Goal: Information Seeking & Learning: Compare options

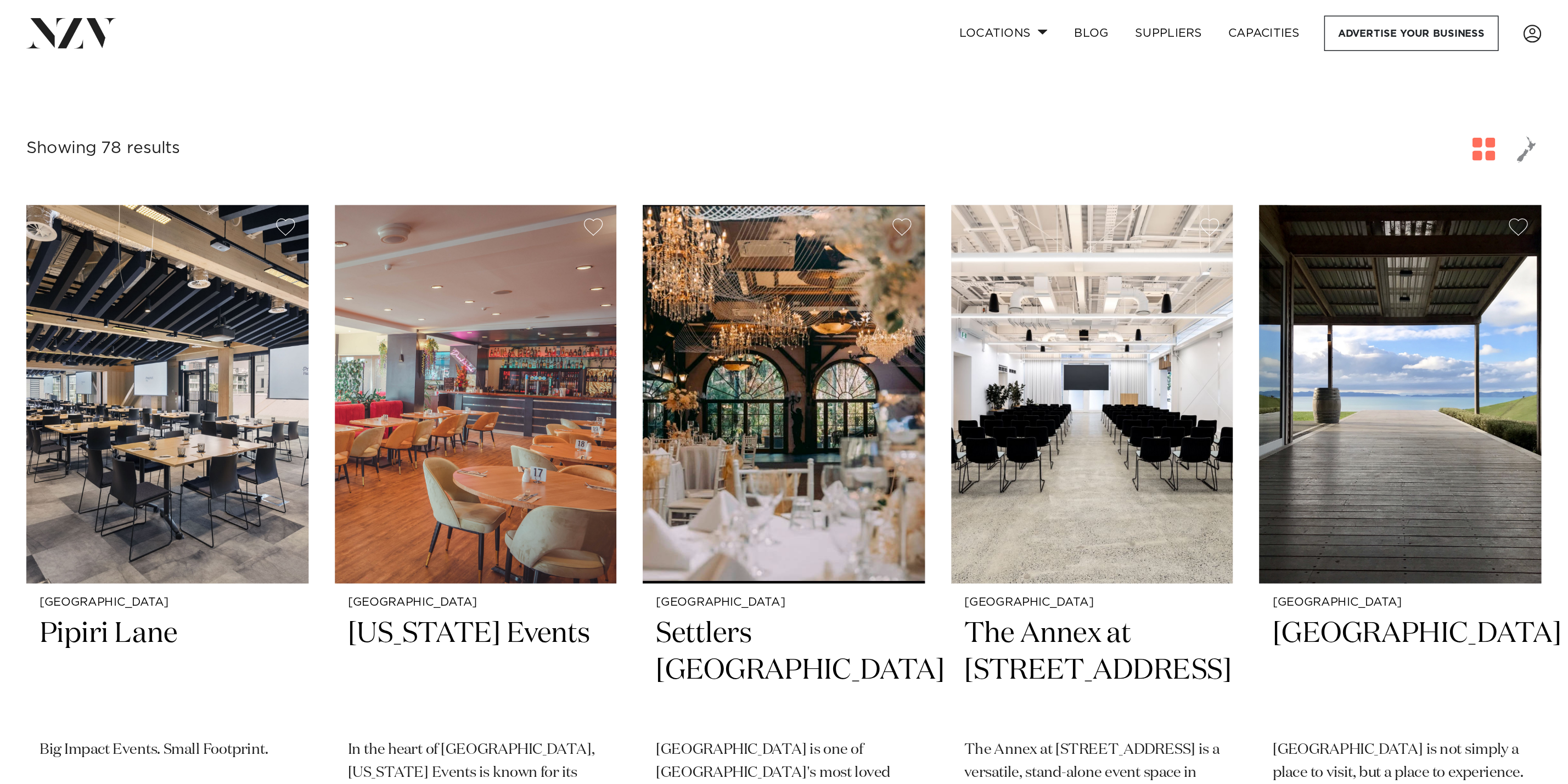
scroll to position [165, 0]
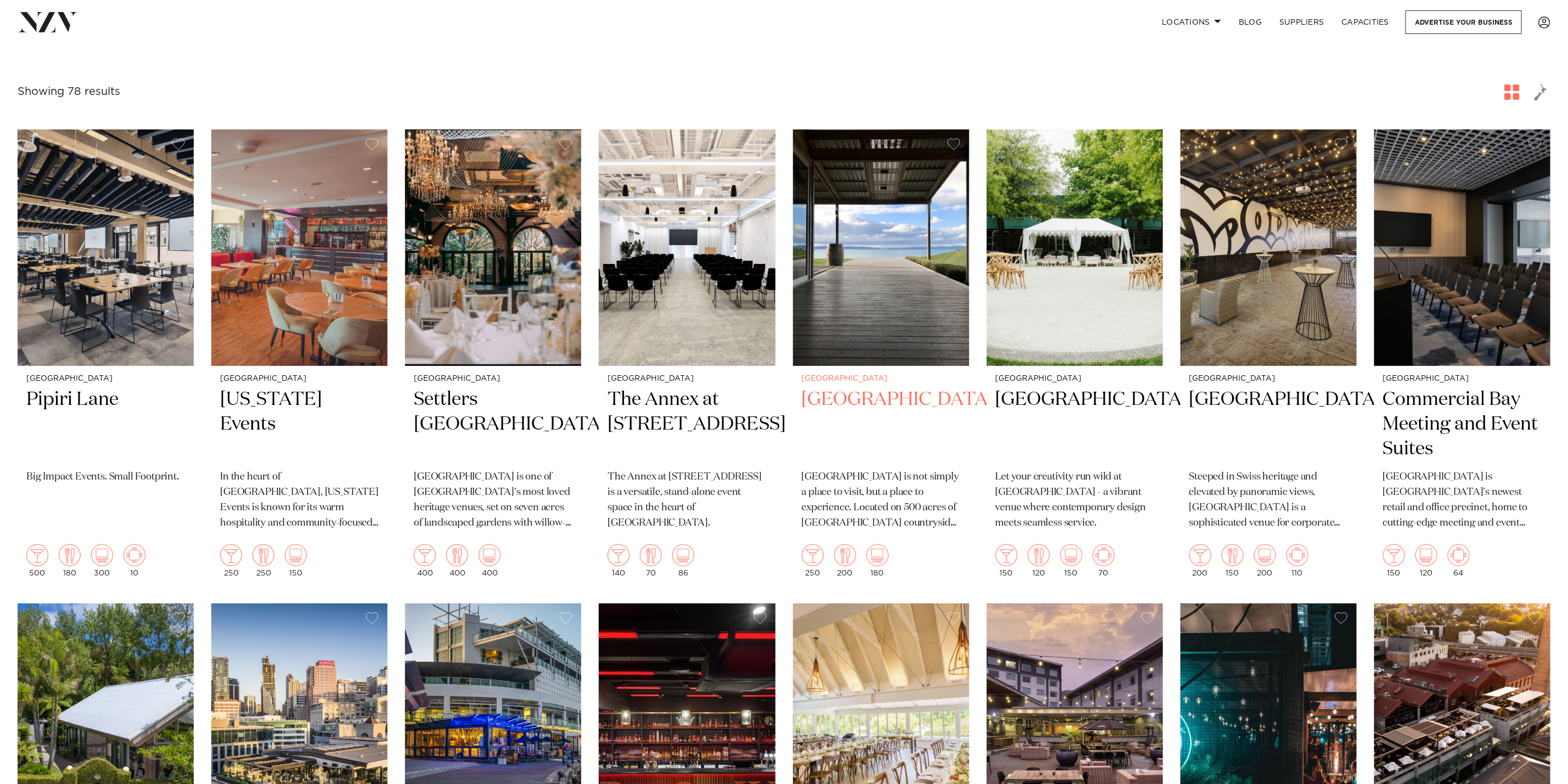
drag, startPoint x: 1033, startPoint y: 0, endPoint x: 883, endPoint y: 451, distance: 475.3
click at [883, 451] on h2 "Kauri Bay" at bounding box center [880, 425] width 158 height 74
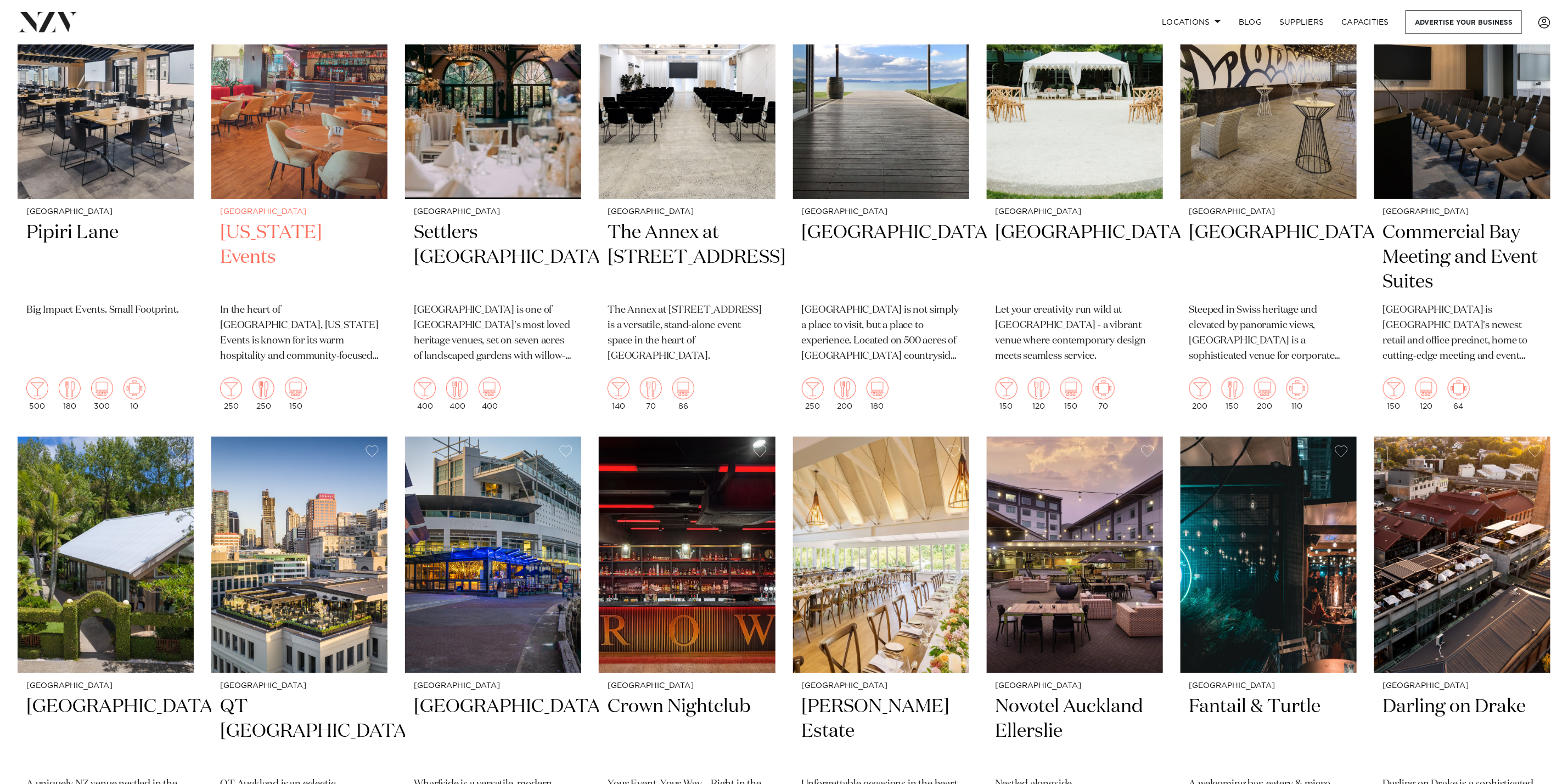
scroll to position [411, 0]
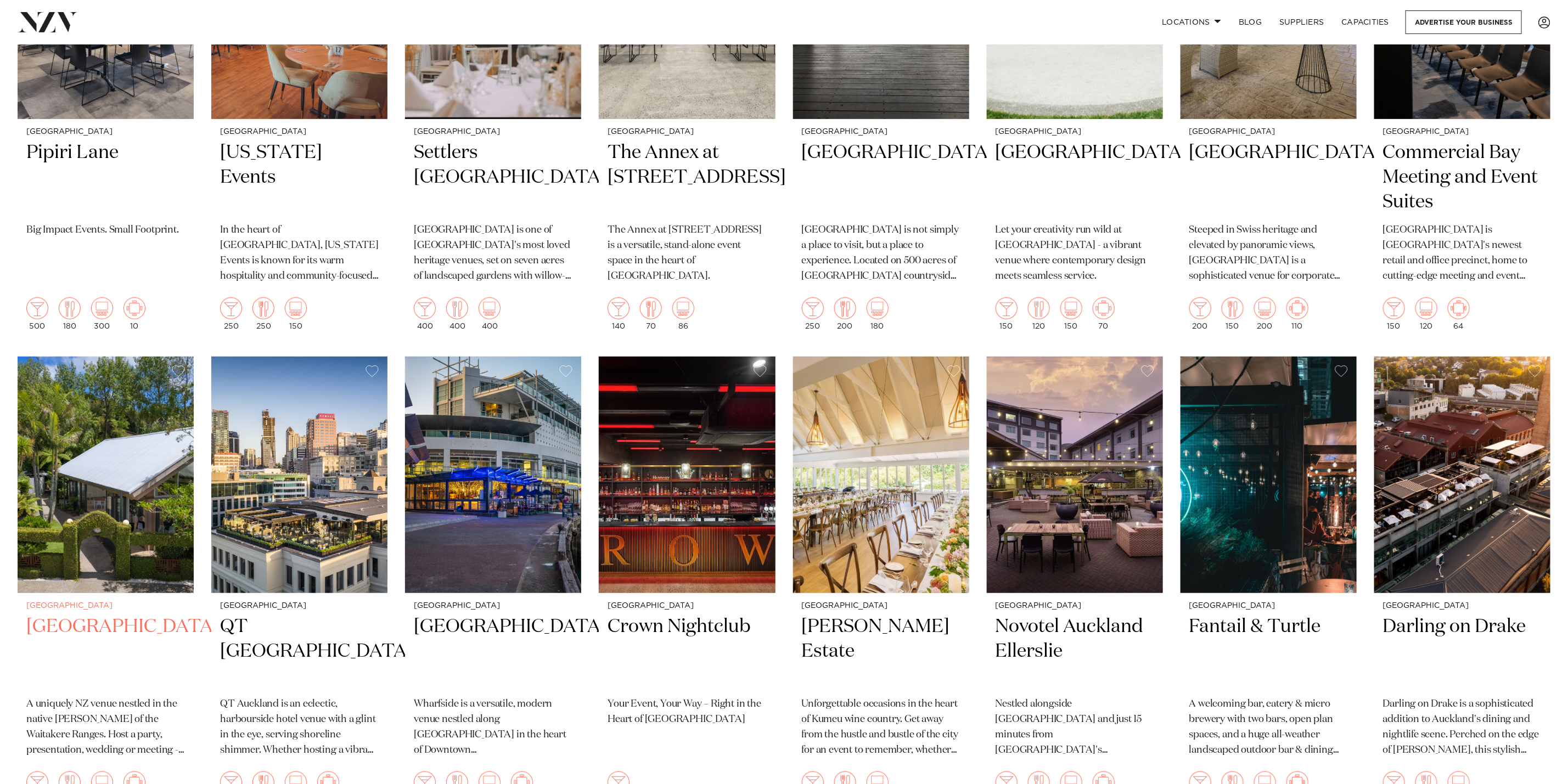
click at [117, 473] on img at bounding box center [106, 474] width 176 height 236
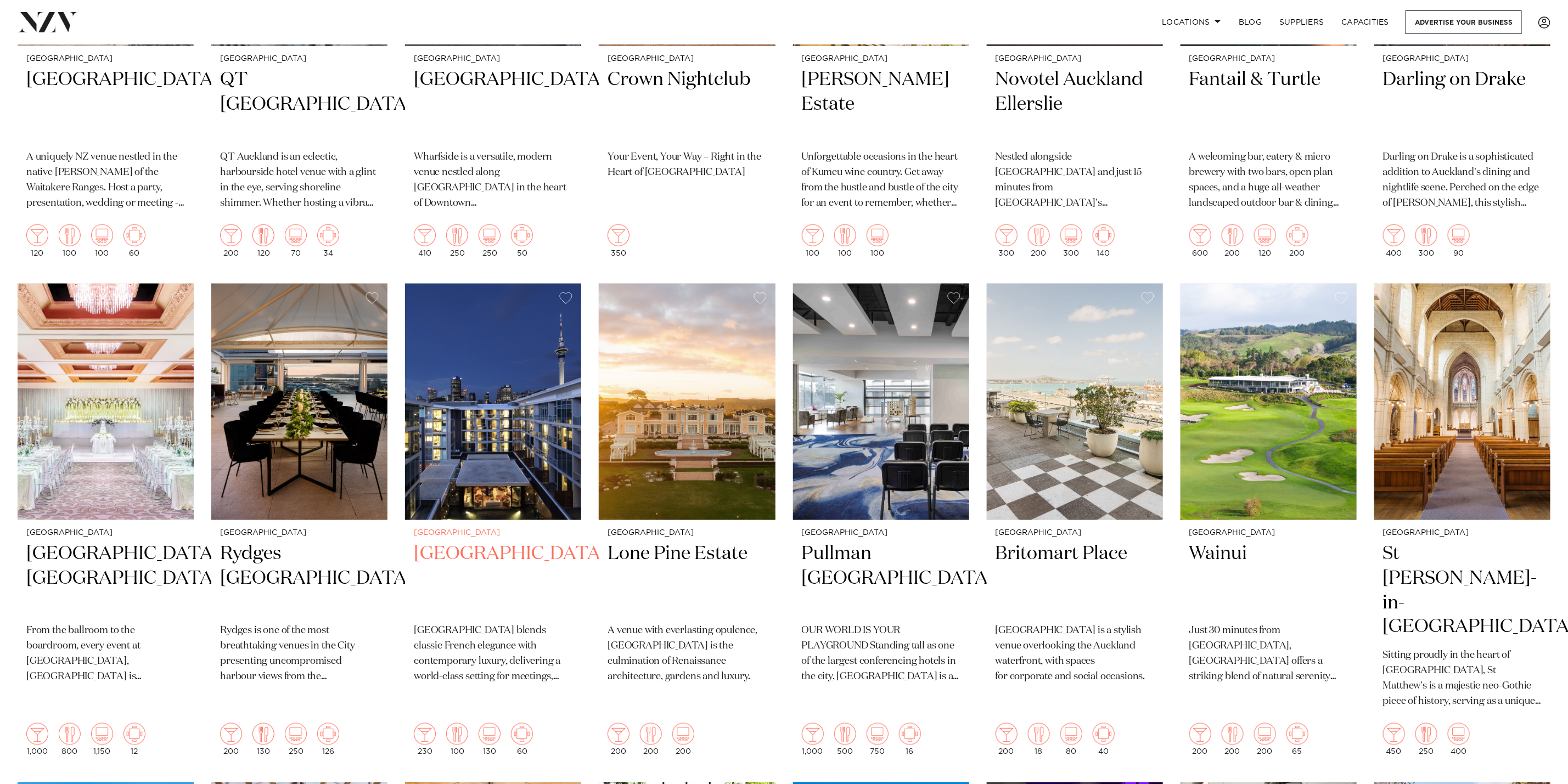
scroll to position [987, 0]
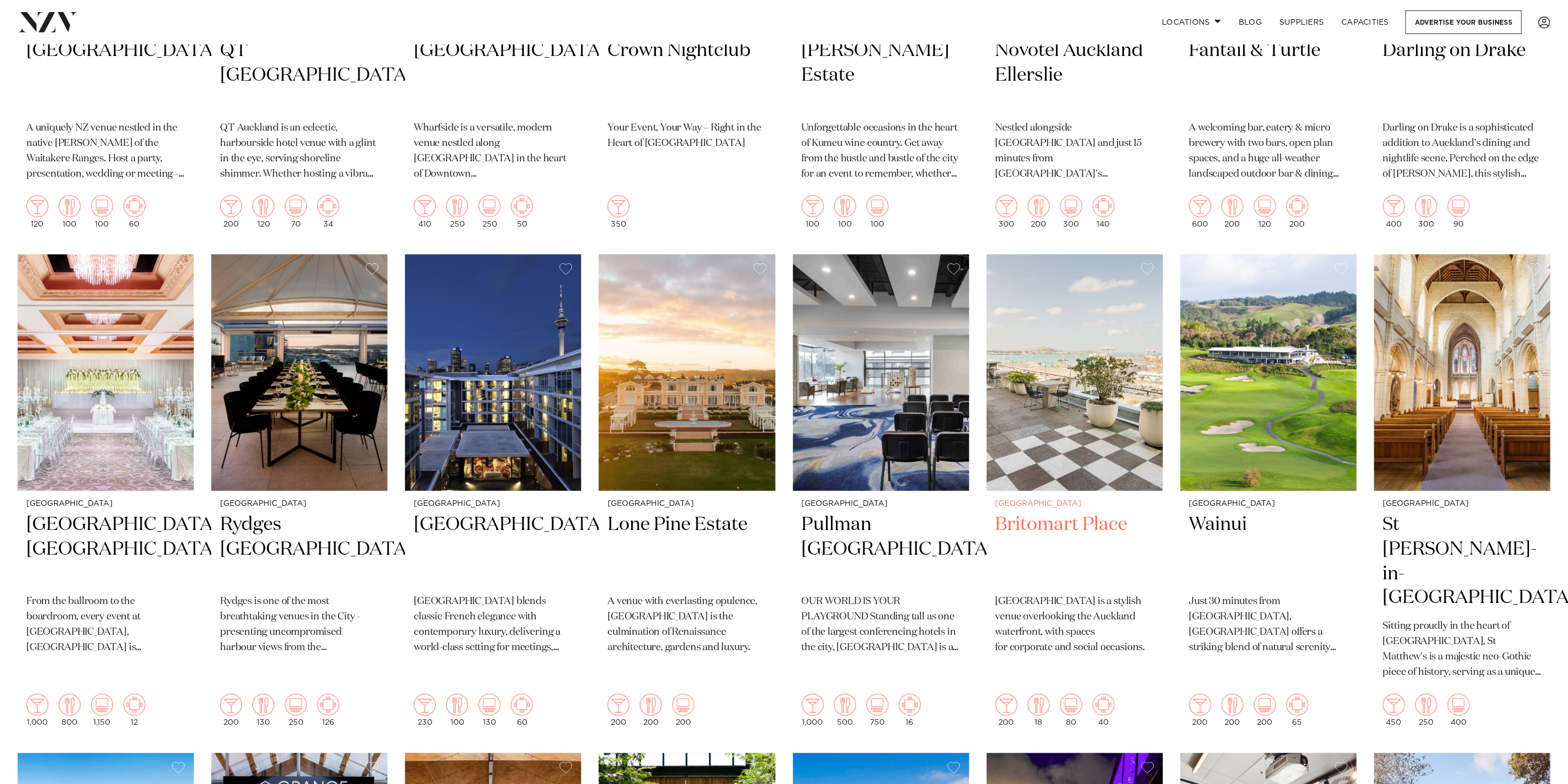
click at [1045, 453] on img at bounding box center [1075, 372] width 176 height 236
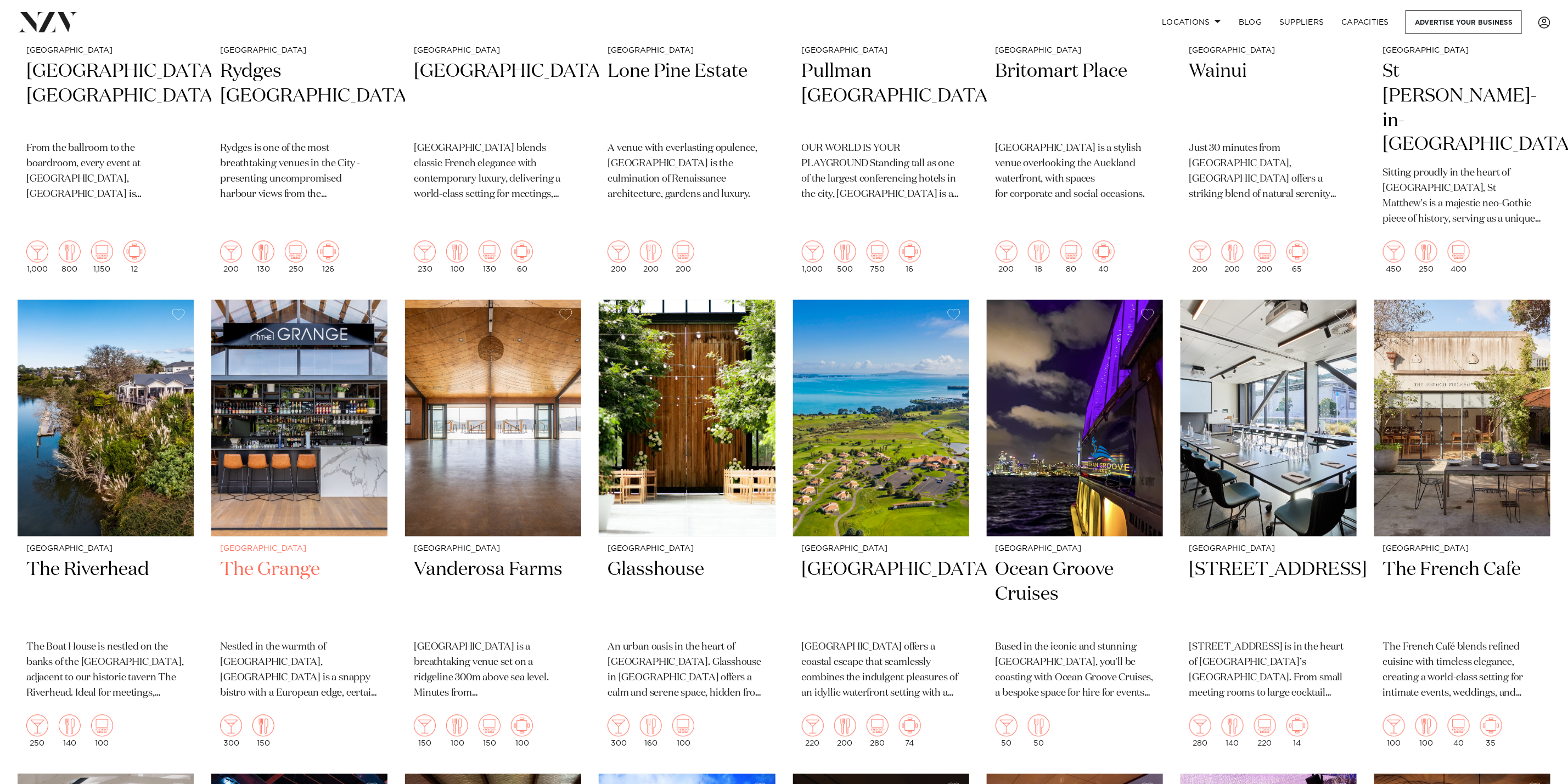
scroll to position [1481, 0]
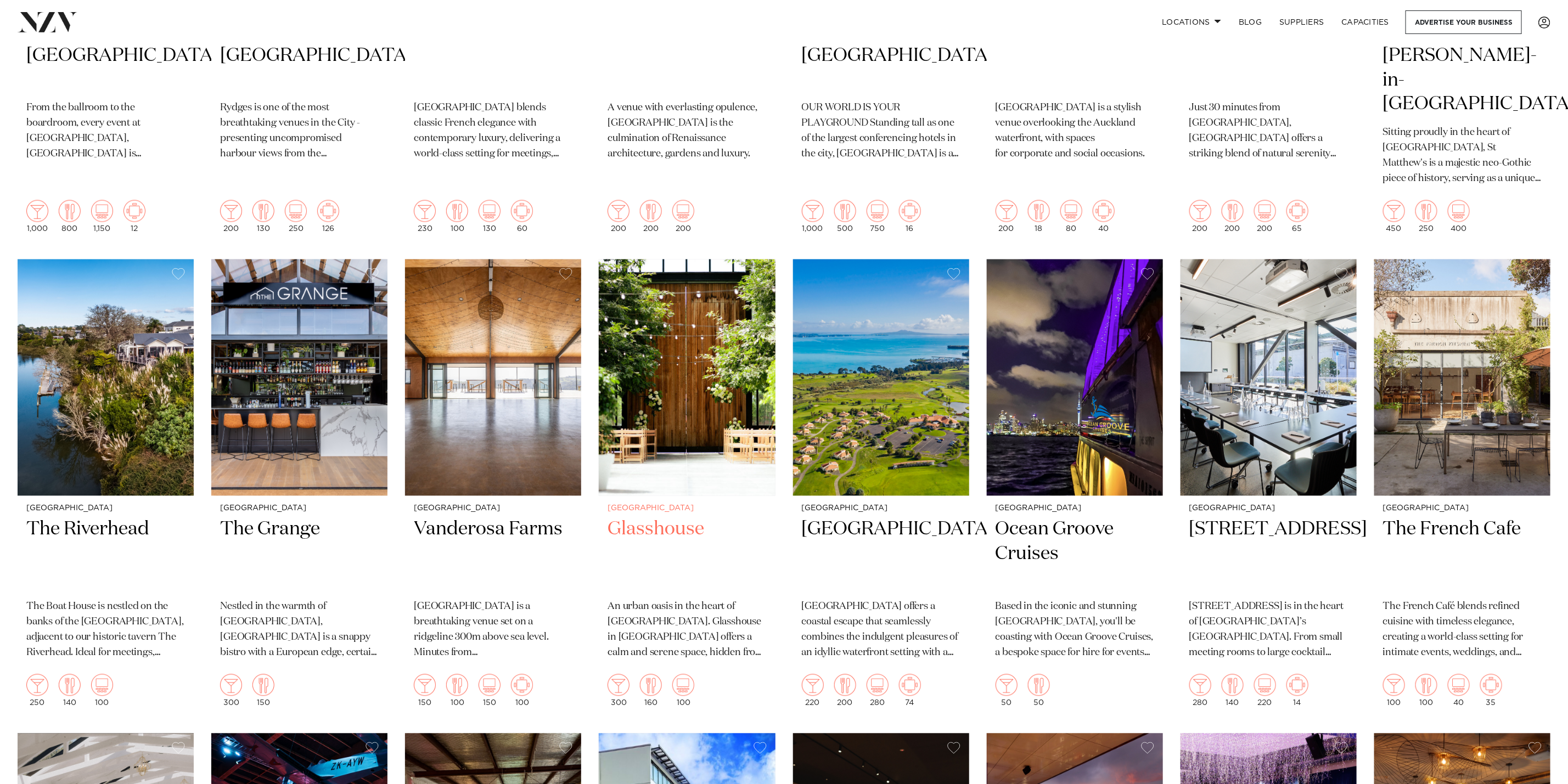
click at [689, 400] on img at bounding box center [686, 377] width 176 height 236
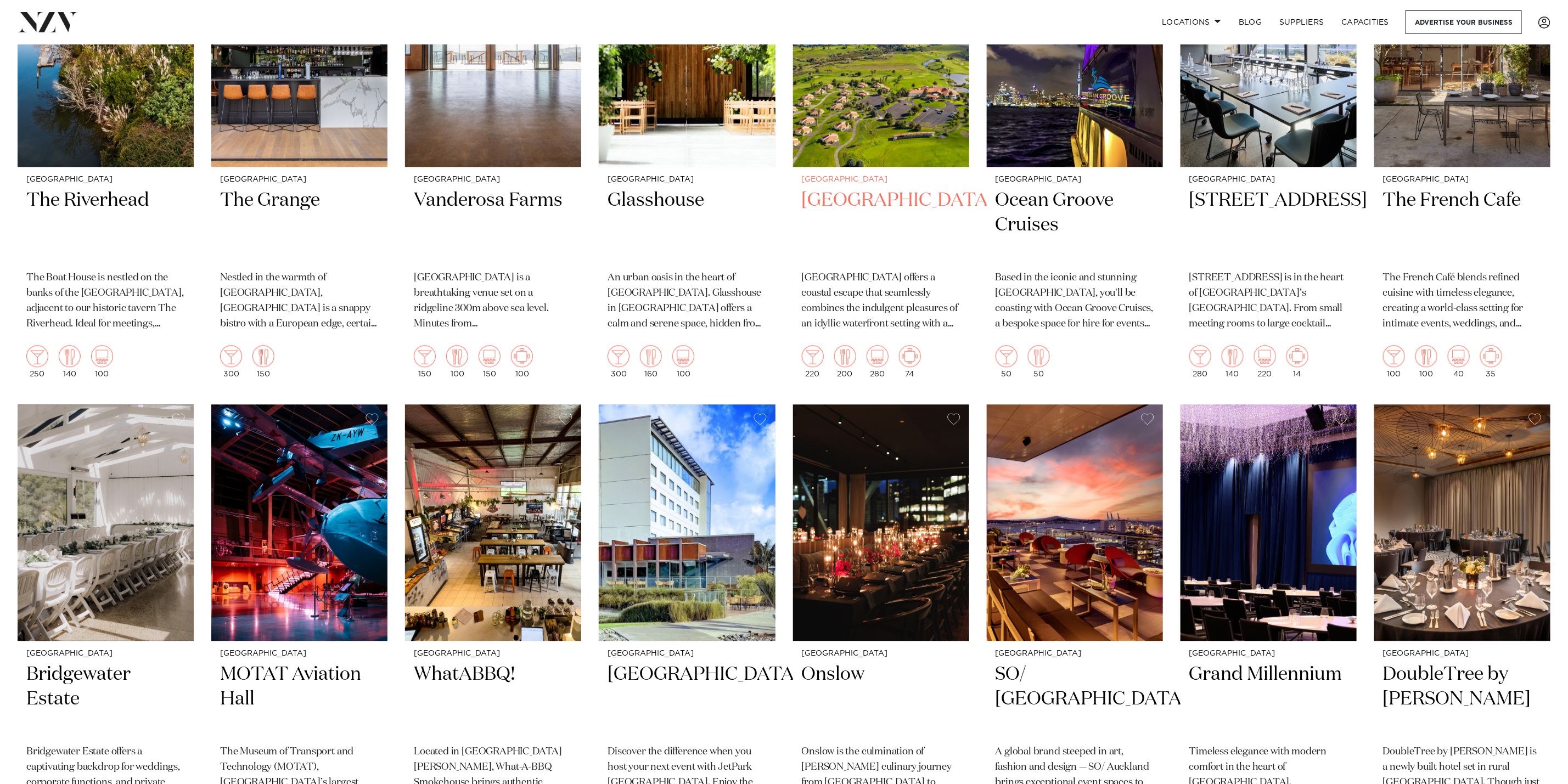
scroll to position [1892, 0]
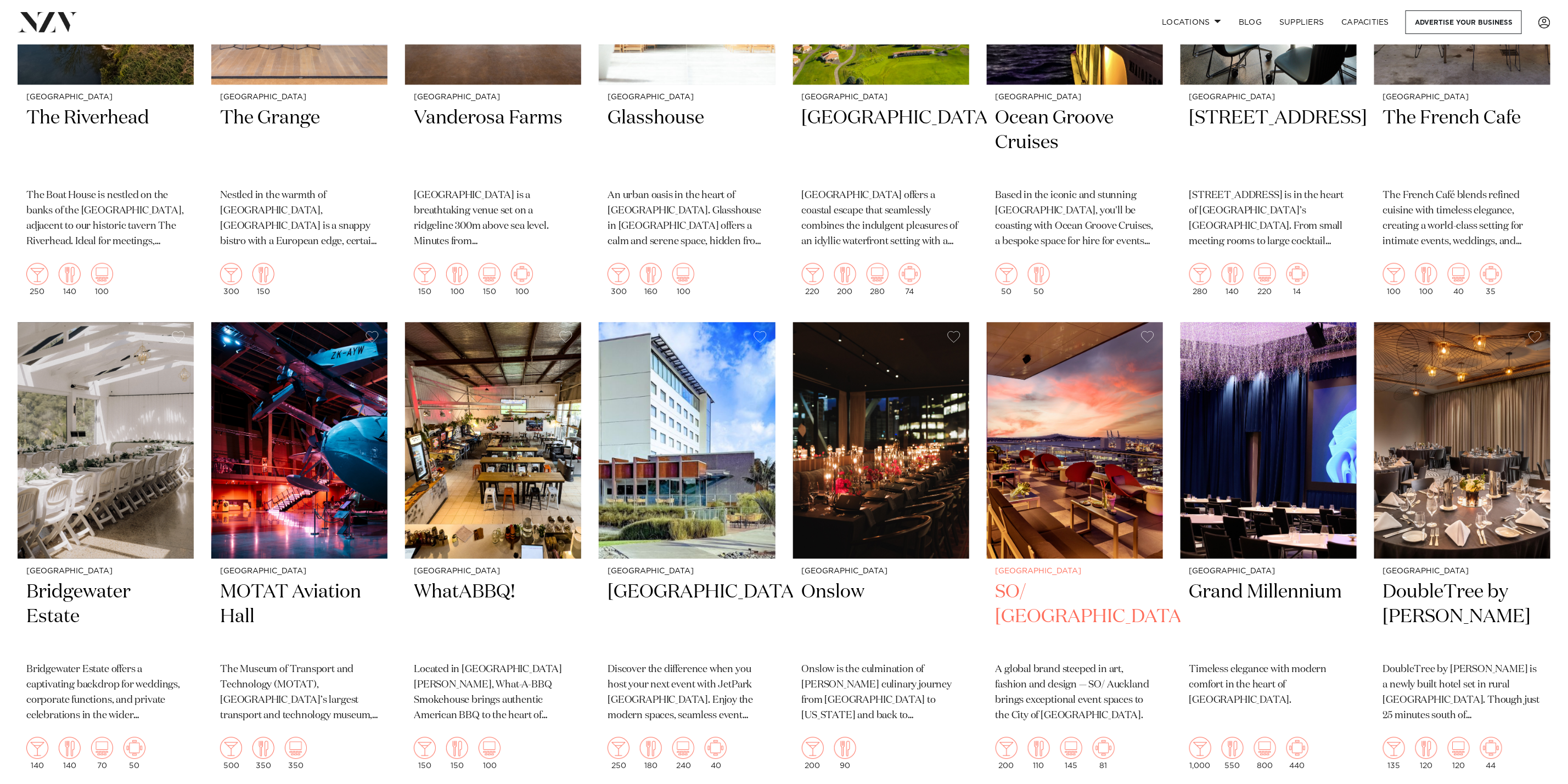
click at [1045, 421] on img at bounding box center [1075, 440] width 176 height 236
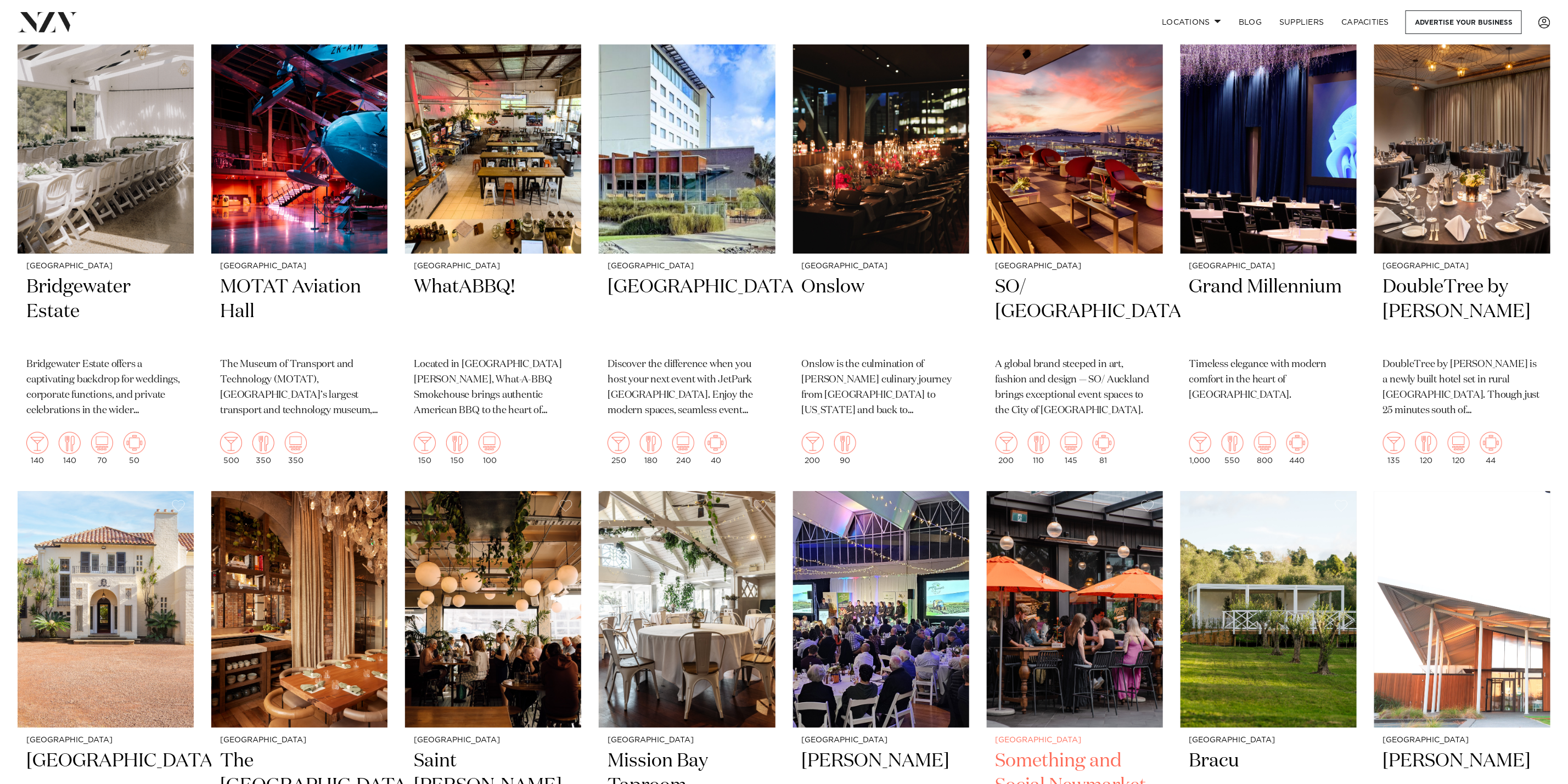
scroll to position [2303, 0]
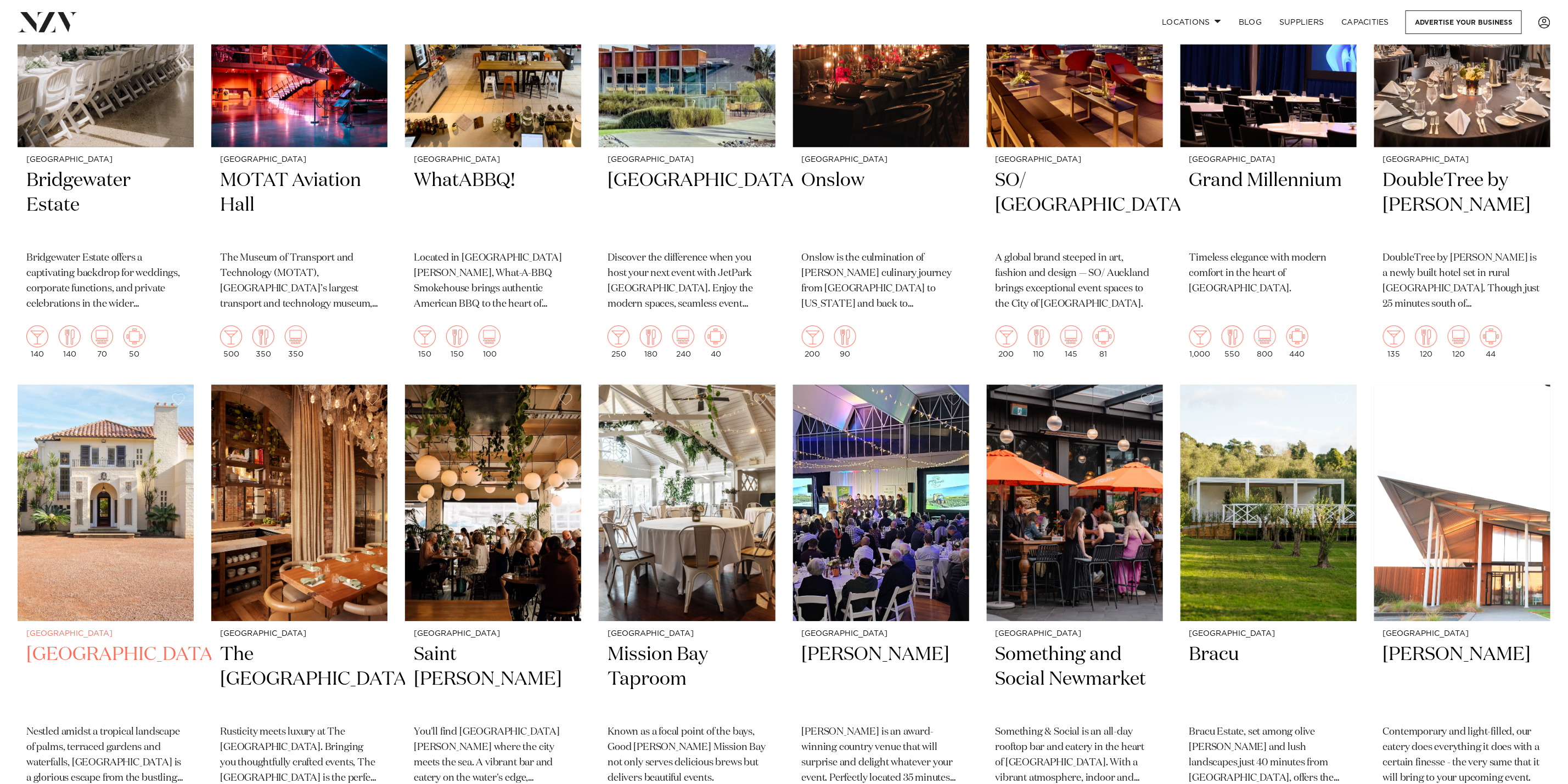
click at [168, 509] on img at bounding box center [106, 502] width 176 height 236
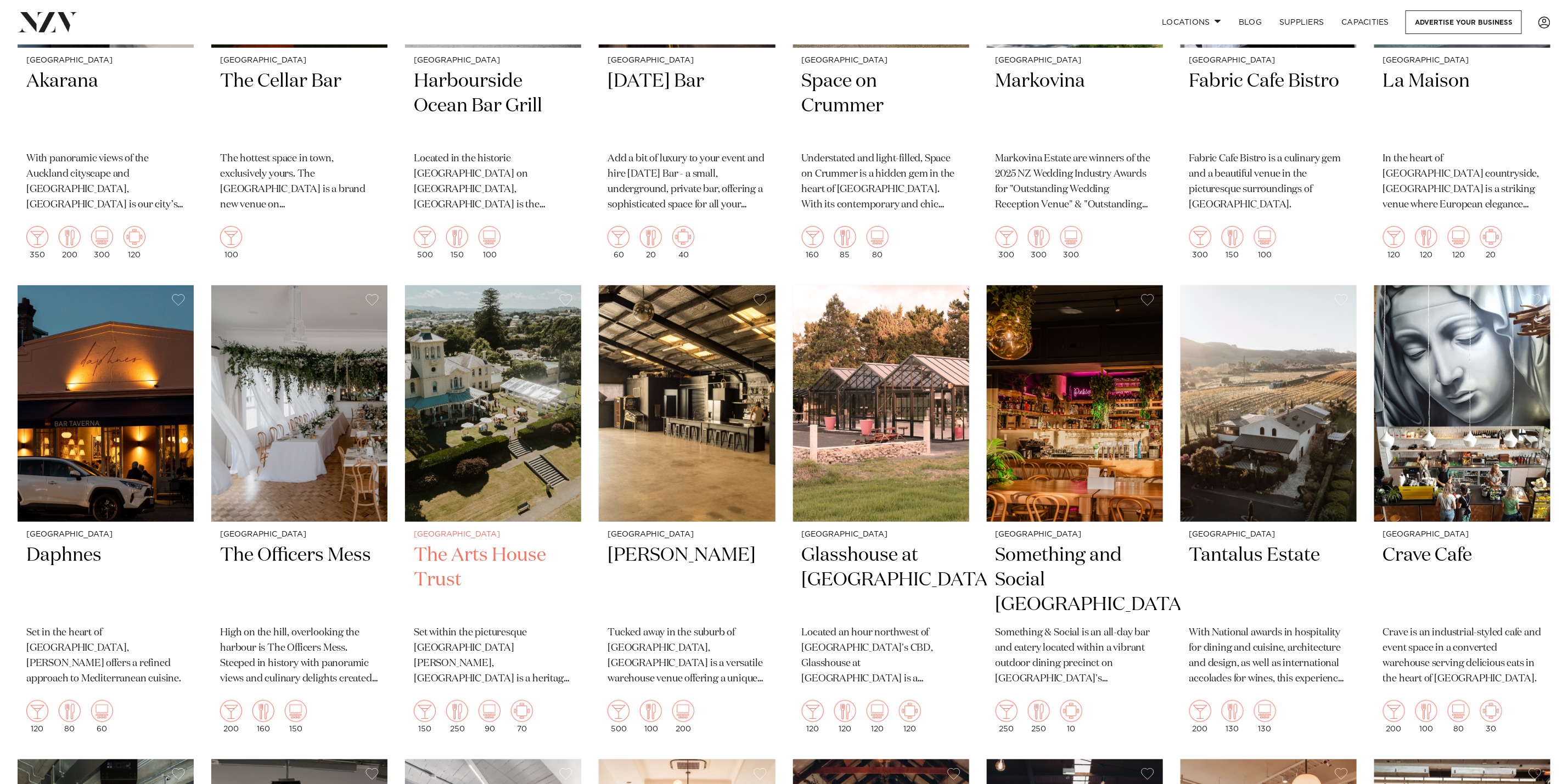
scroll to position [3364, 0]
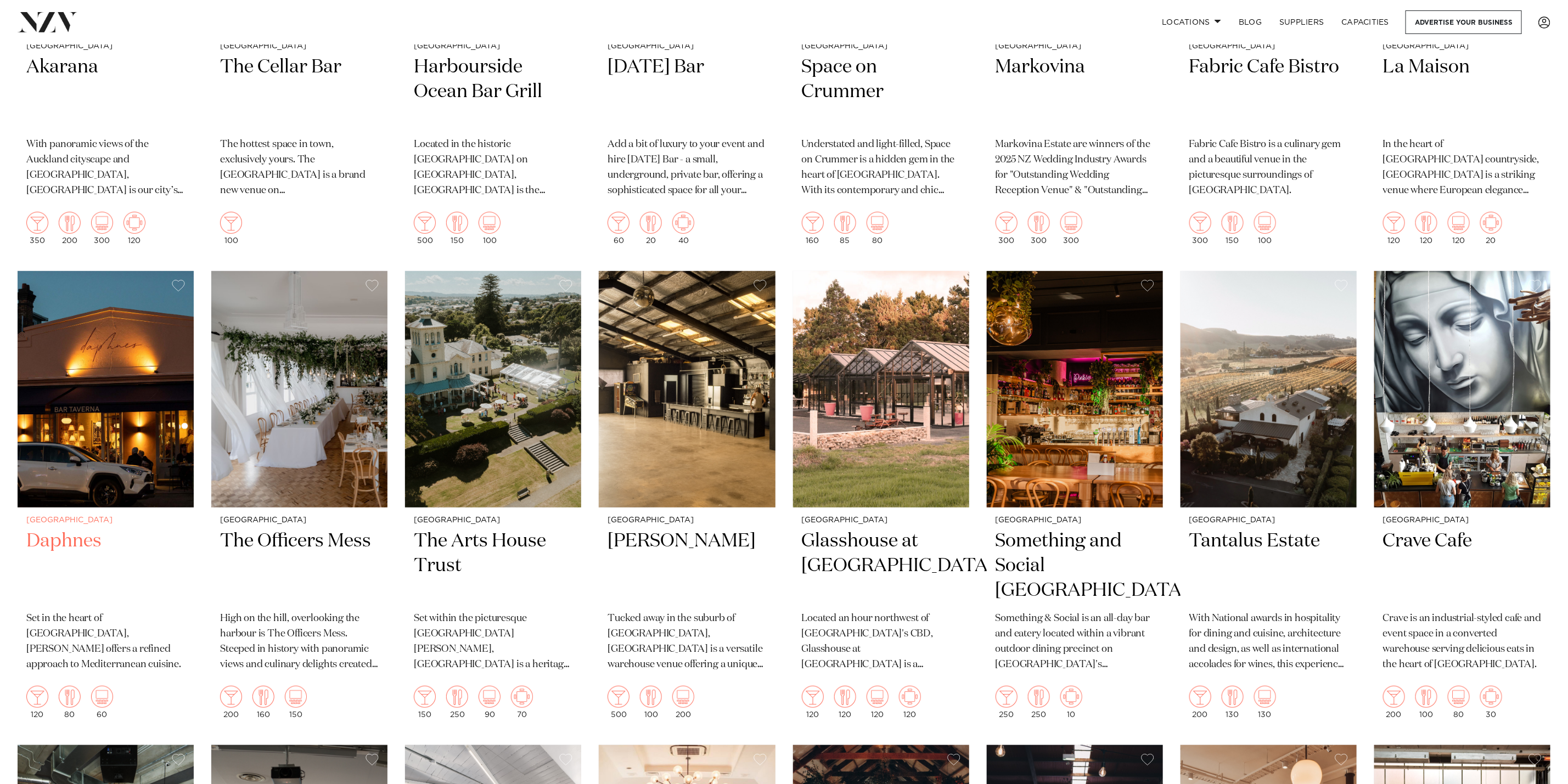
click at [145, 442] on img at bounding box center [106, 388] width 176 height 236
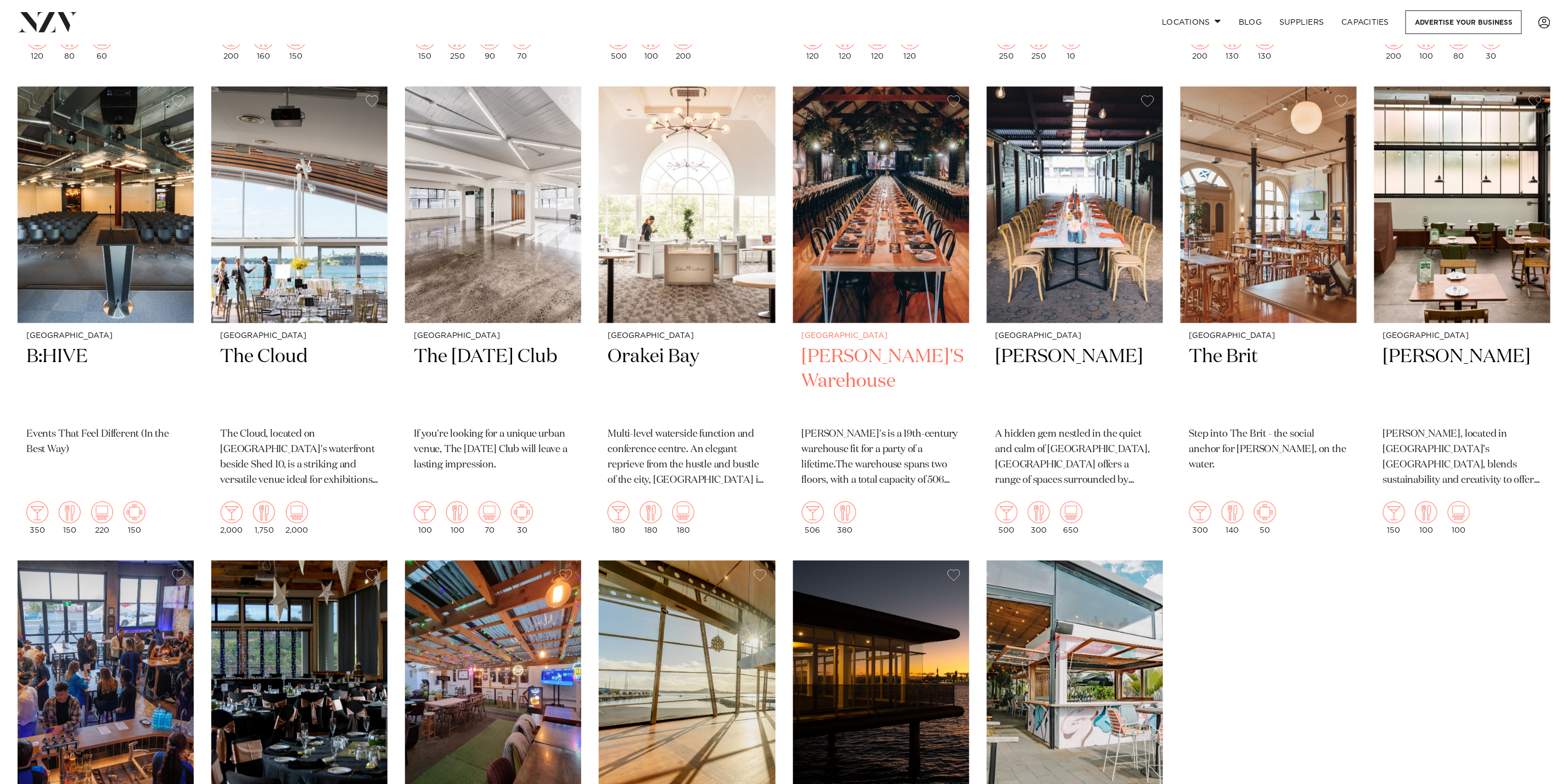
scroll to position [4104, 0]
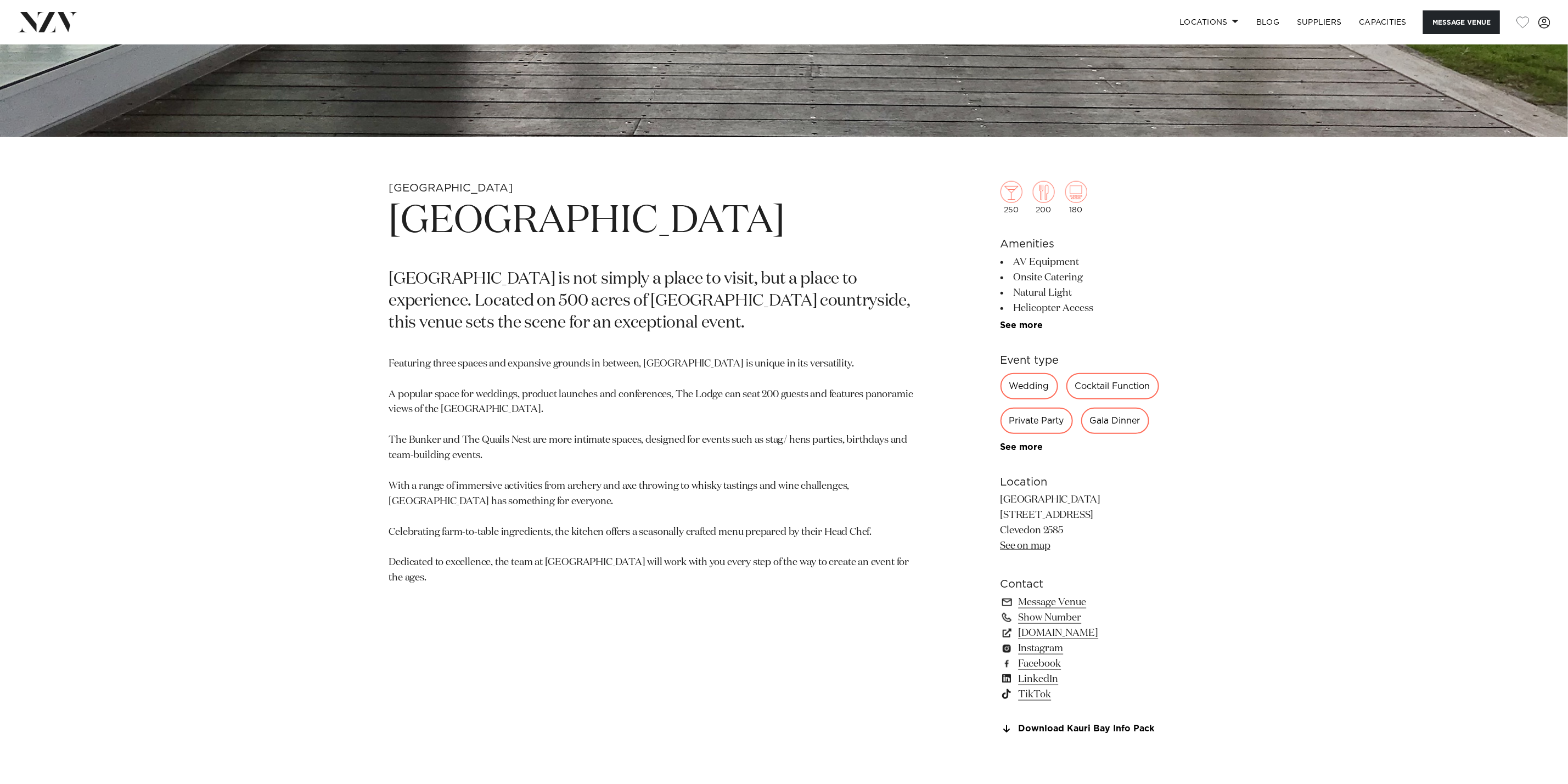
scroll to position [658, 0]
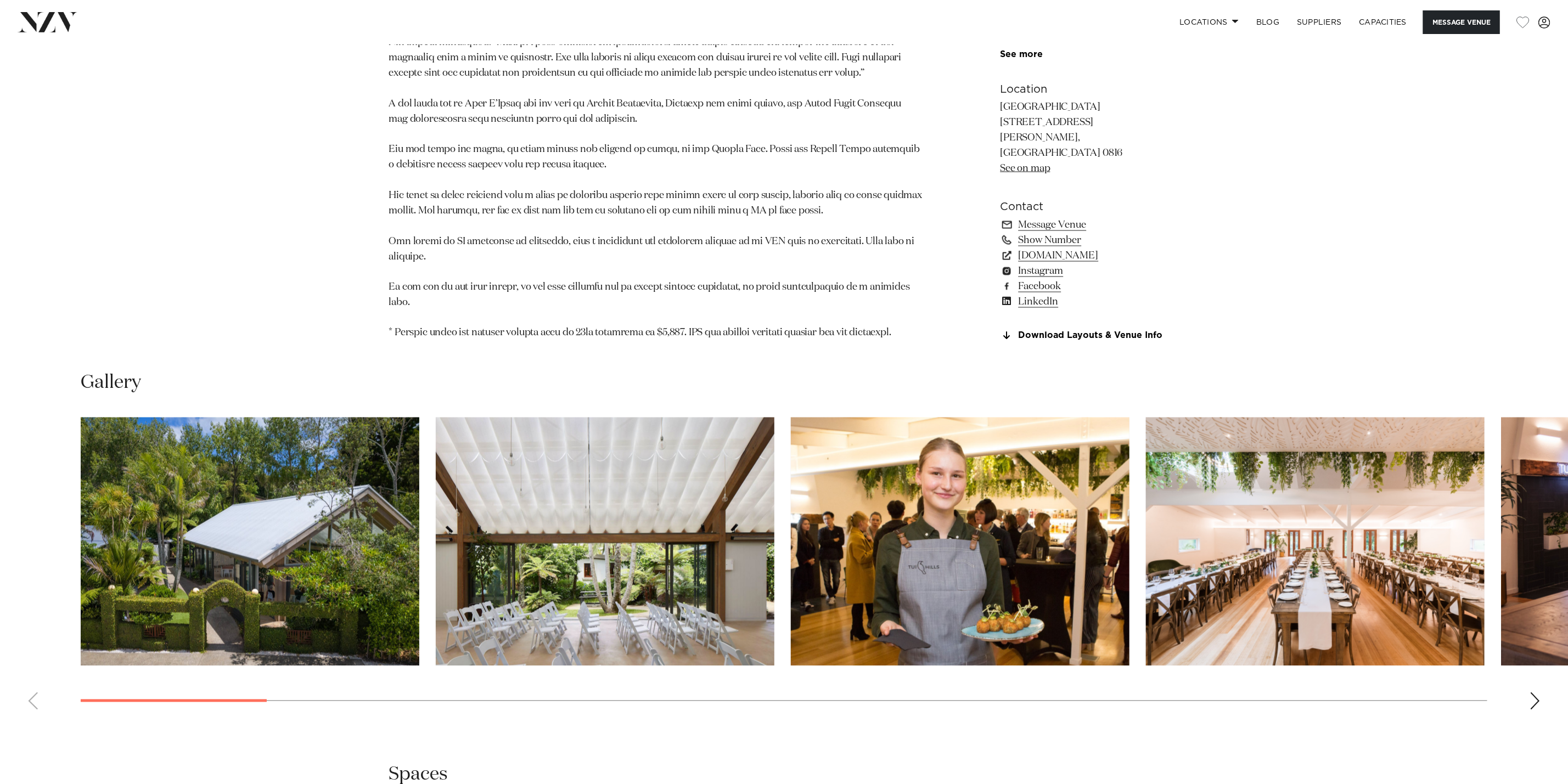
scroll to position [1316, 0]
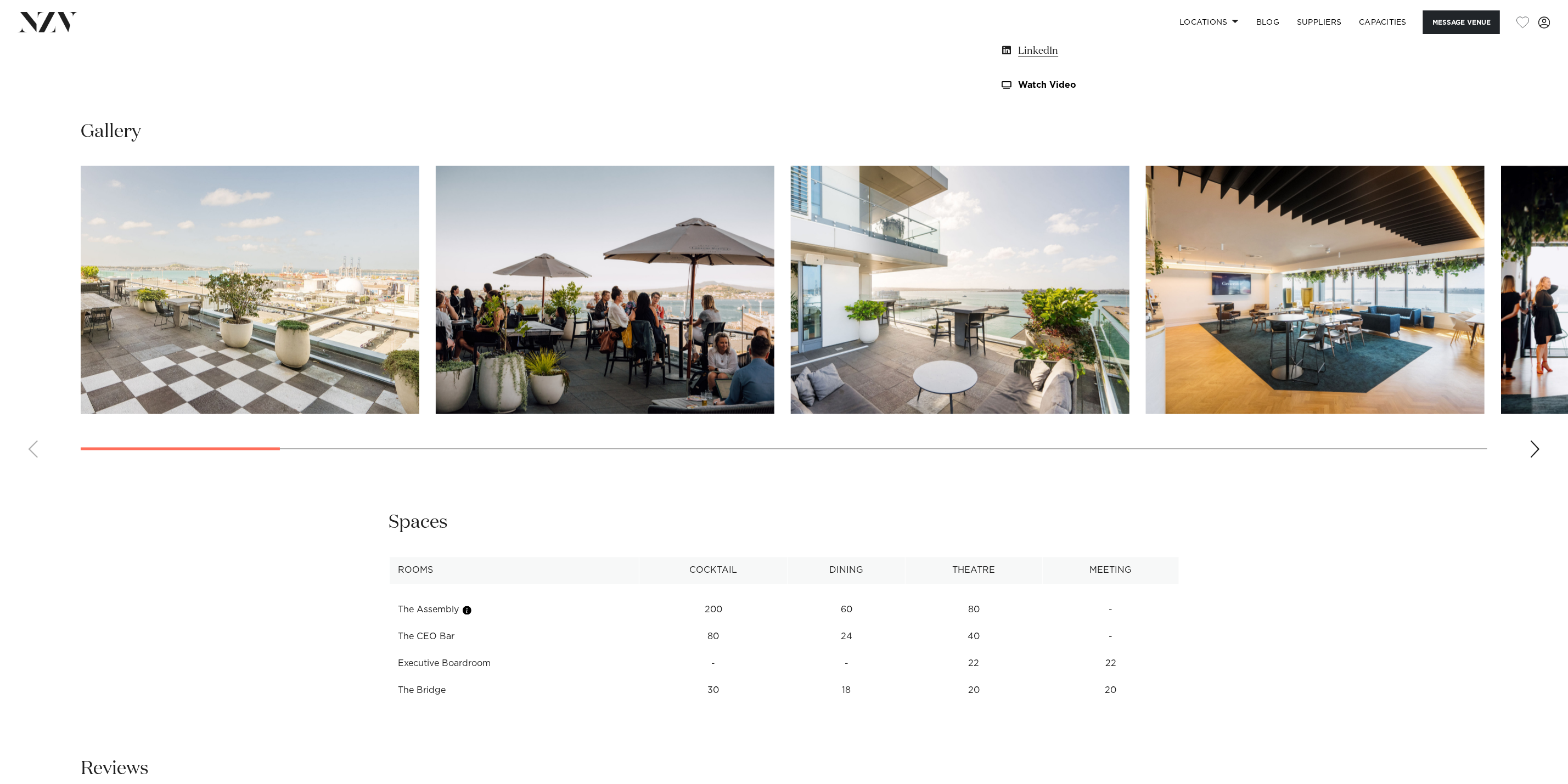
scroll to position [1069, 0]
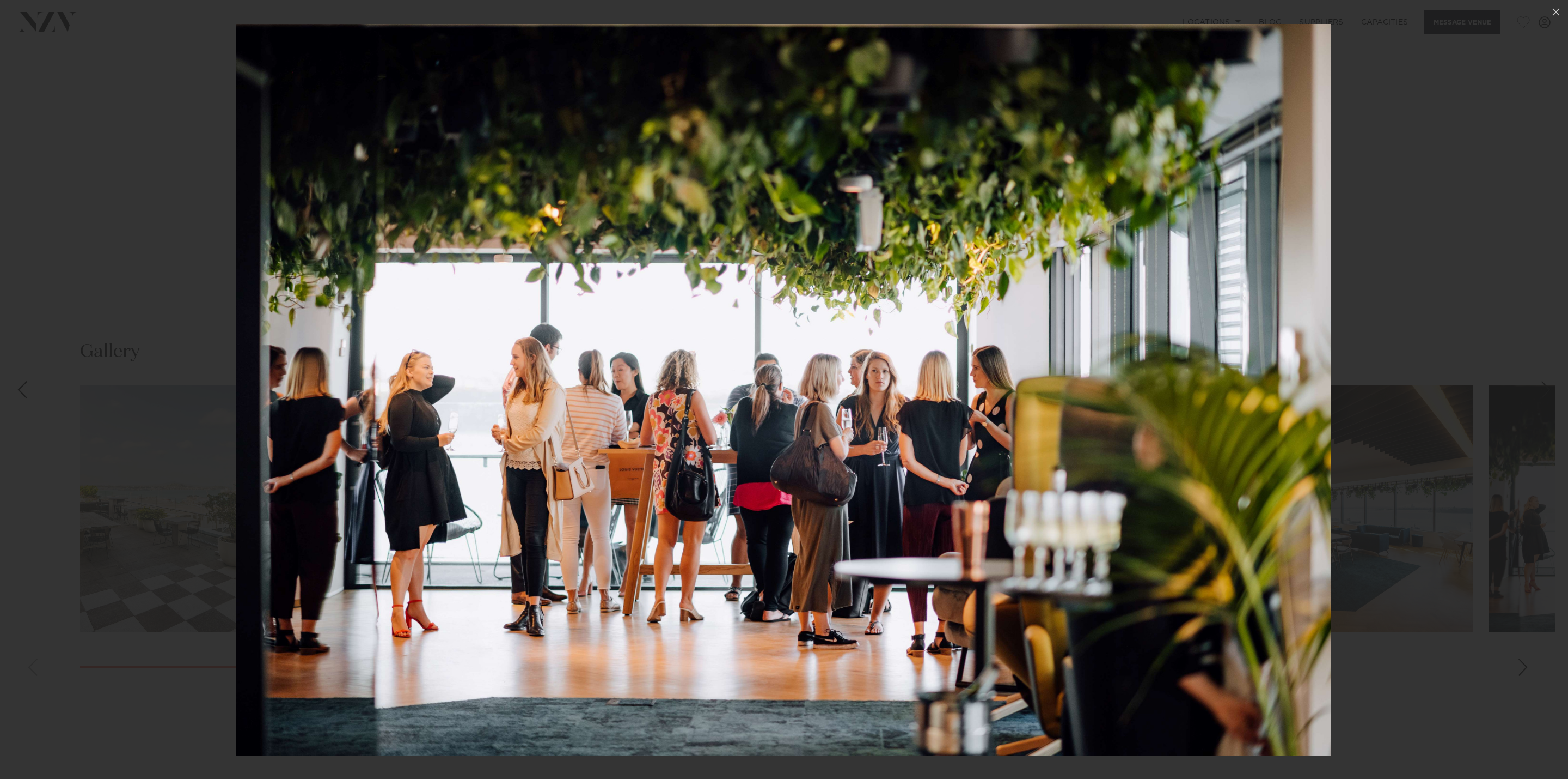
click at [1417, 333] on div at bounding box center [784, 389] width 1568 height 779
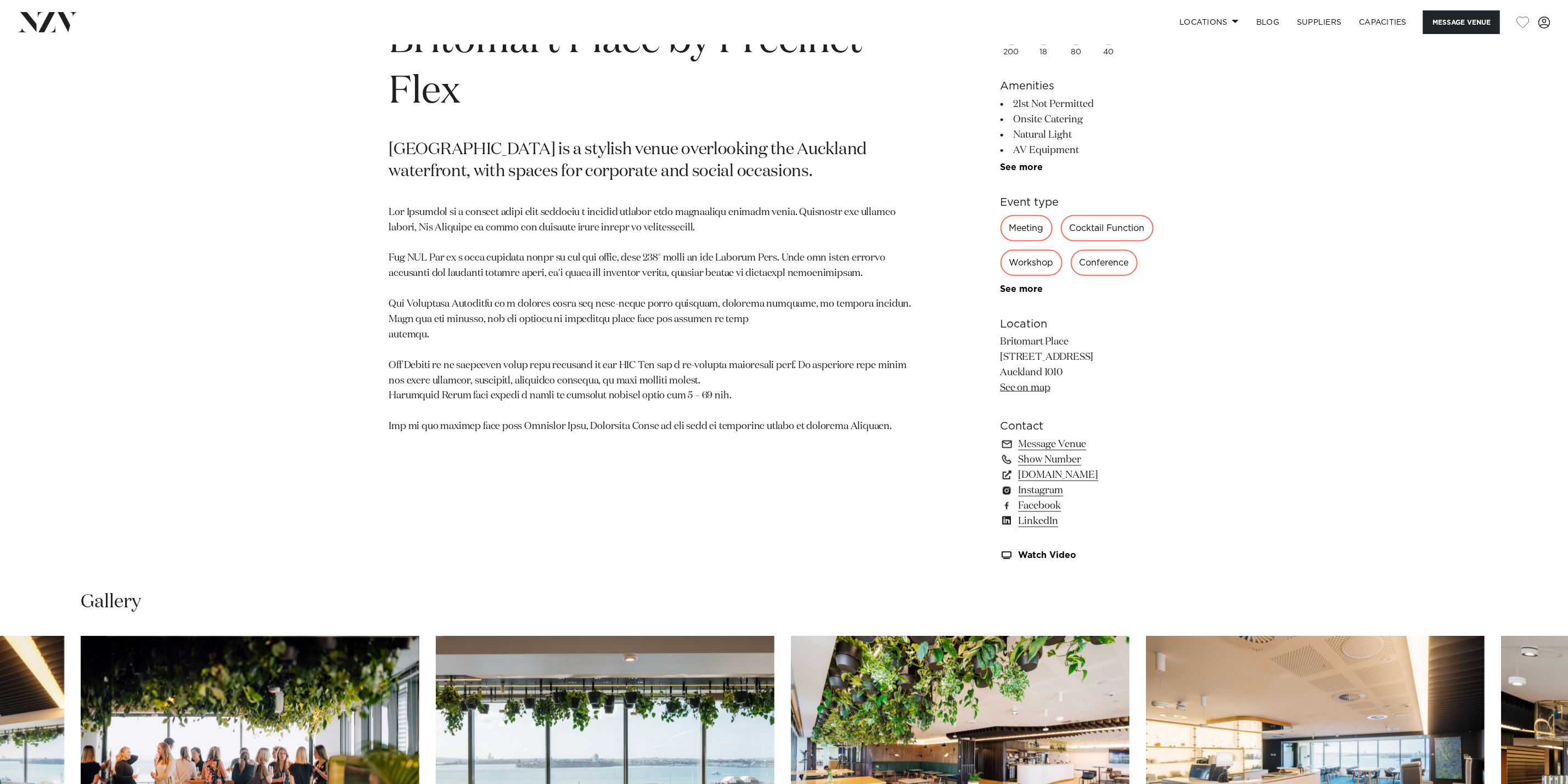
scroll to position [823, 0]
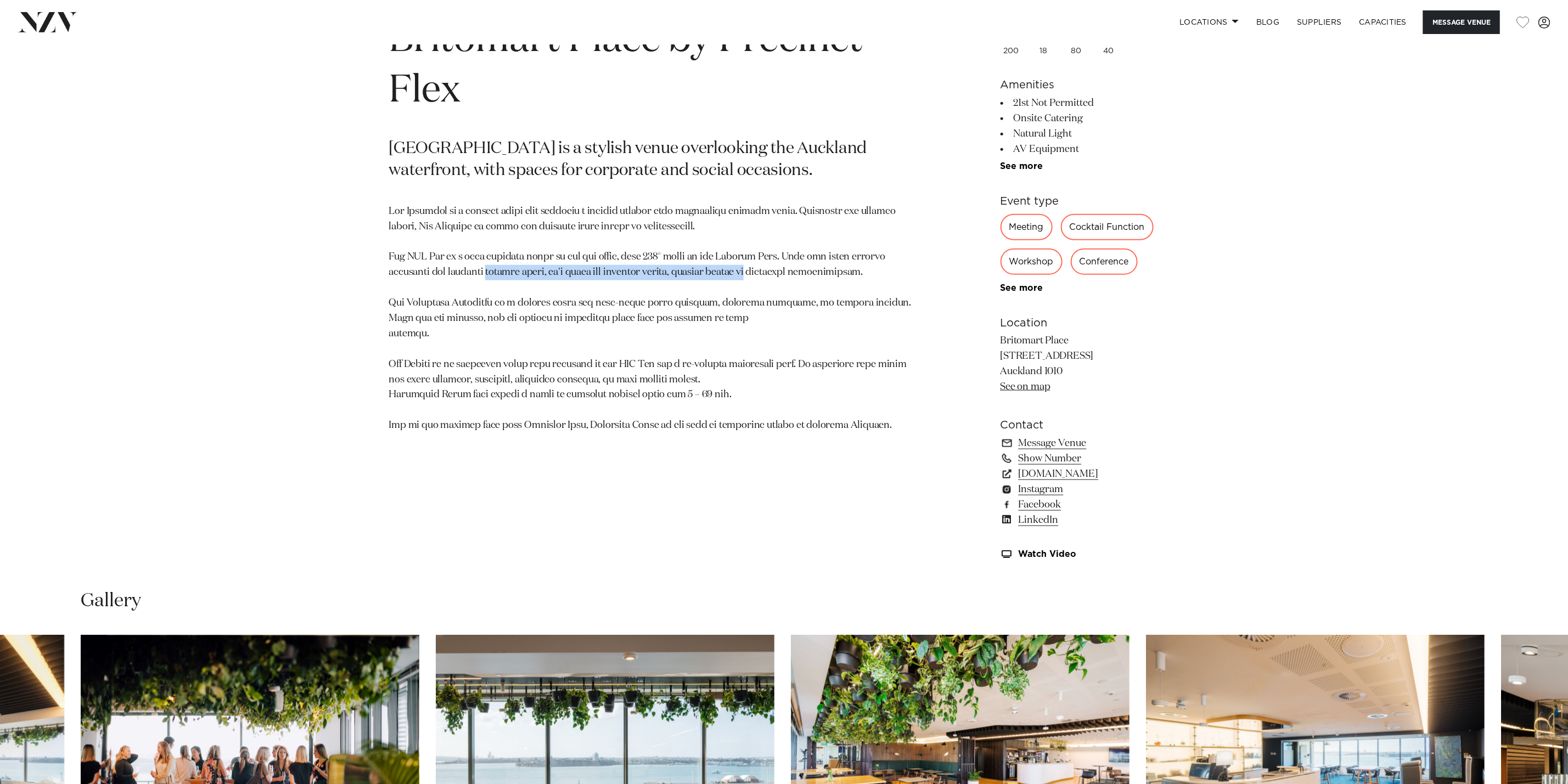
drag, startPoint x: 453, startPoint y: 266, endPoint x: 698, endPoint y: 268, distance: 245.0
click at [698, 268] on p at bounding box center [656, 318] width 533 height 229
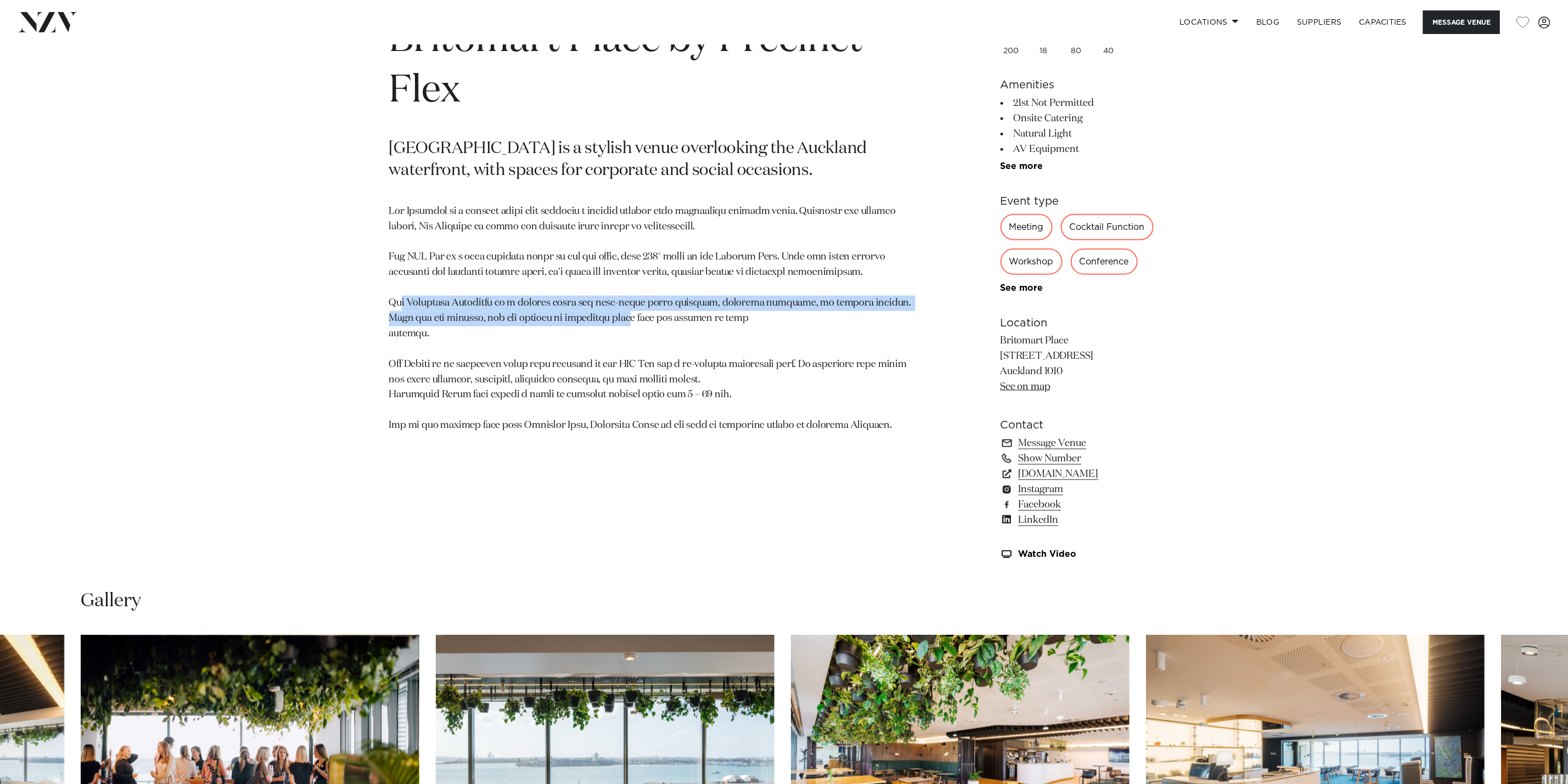
drag, startPoint x: 399, startPoint y: 299, endPoint x: 608, endPoint y: 315, distance: 209.6
click at [608, 315] on p at bounding box center [656, 318] width 533 height 229
click at [683, 386] on p at bounding box center [656, 318] width 533 height 229
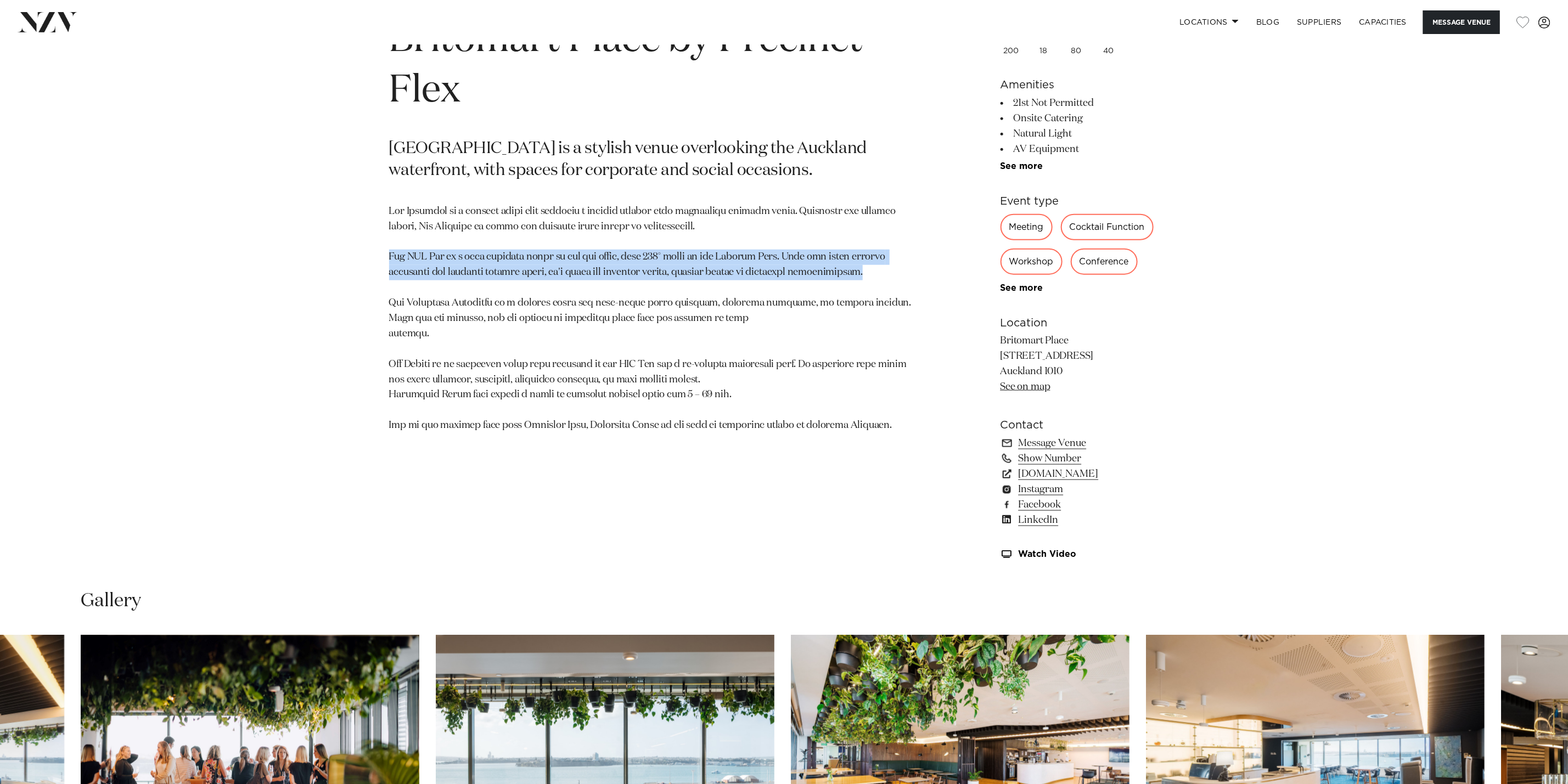
drag, startPoint x: 382, startPoint y: 254, endPoint x: 838, endPoint y: 277, distance: 456.6
click at [838, 277] on div "Auckland Britomart Place by Precinct Flex Britomart Place is a stylish venue ov…" at bounding box center [784, 286] width 934 height 572
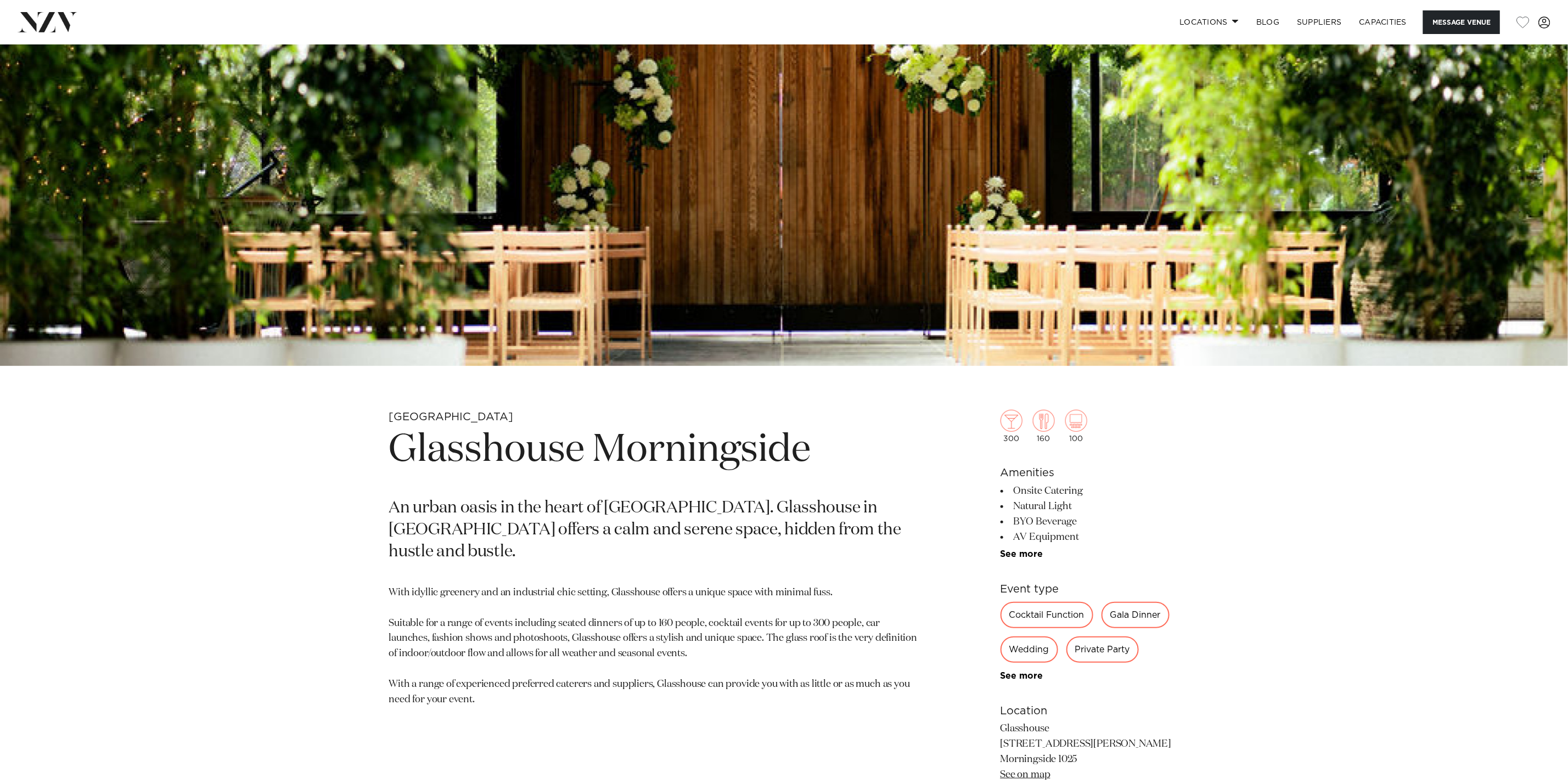
scroll to position [576, 0]
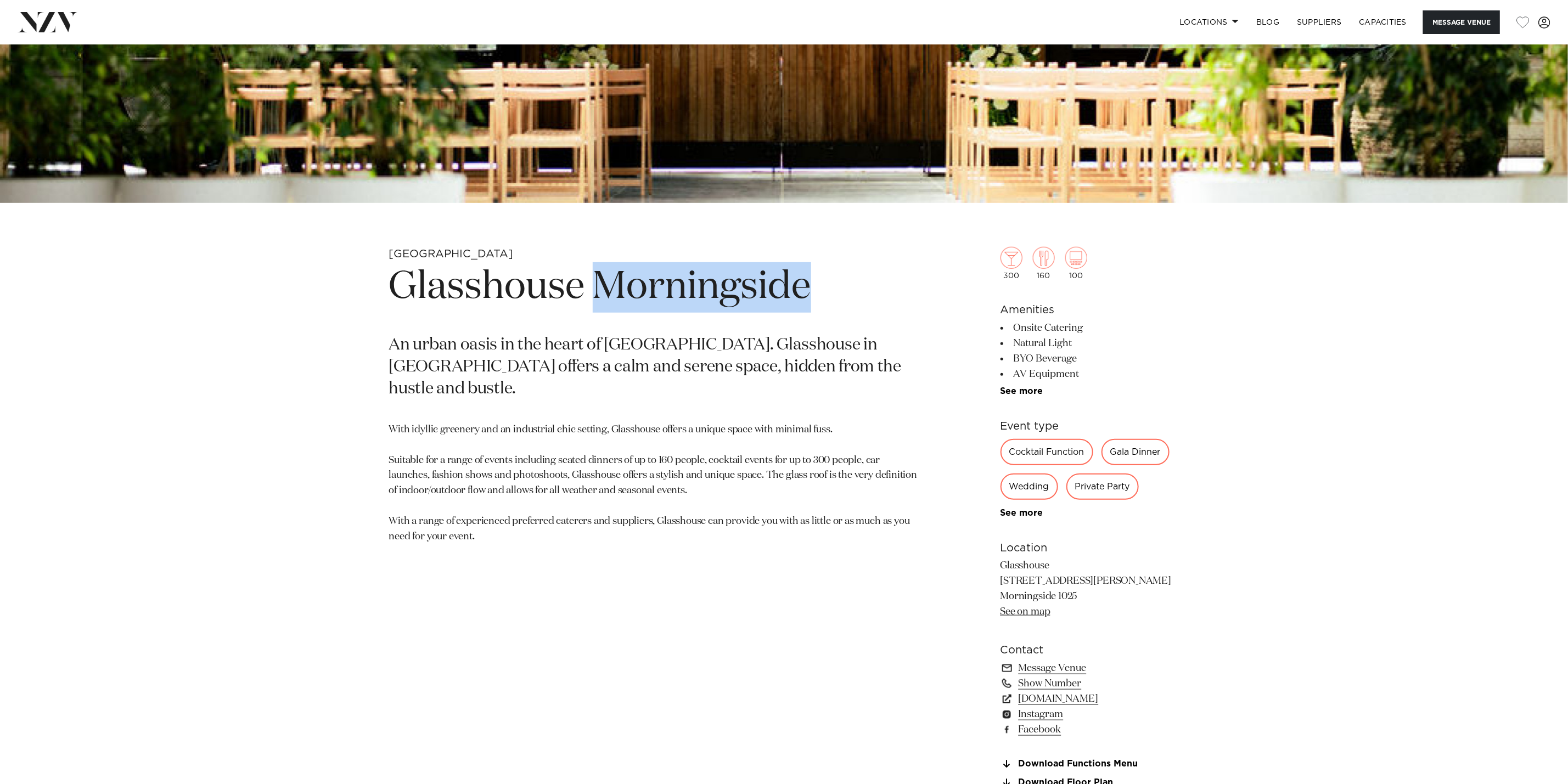
drag, startPoint x: 602, startPoint y: 285, endPoint x: 861, endPoint y: 297, distance: 259.3
click at [861, 297] on h1 "Glasshouse Morningside" at bounding box center [656, 288] width 533 height 51
click at [419, 376] on p "An urban oasis in the heart of Auckland city. Glasshouse in Morningside offers …" at bounding box center [656, 368] width 533 height 66
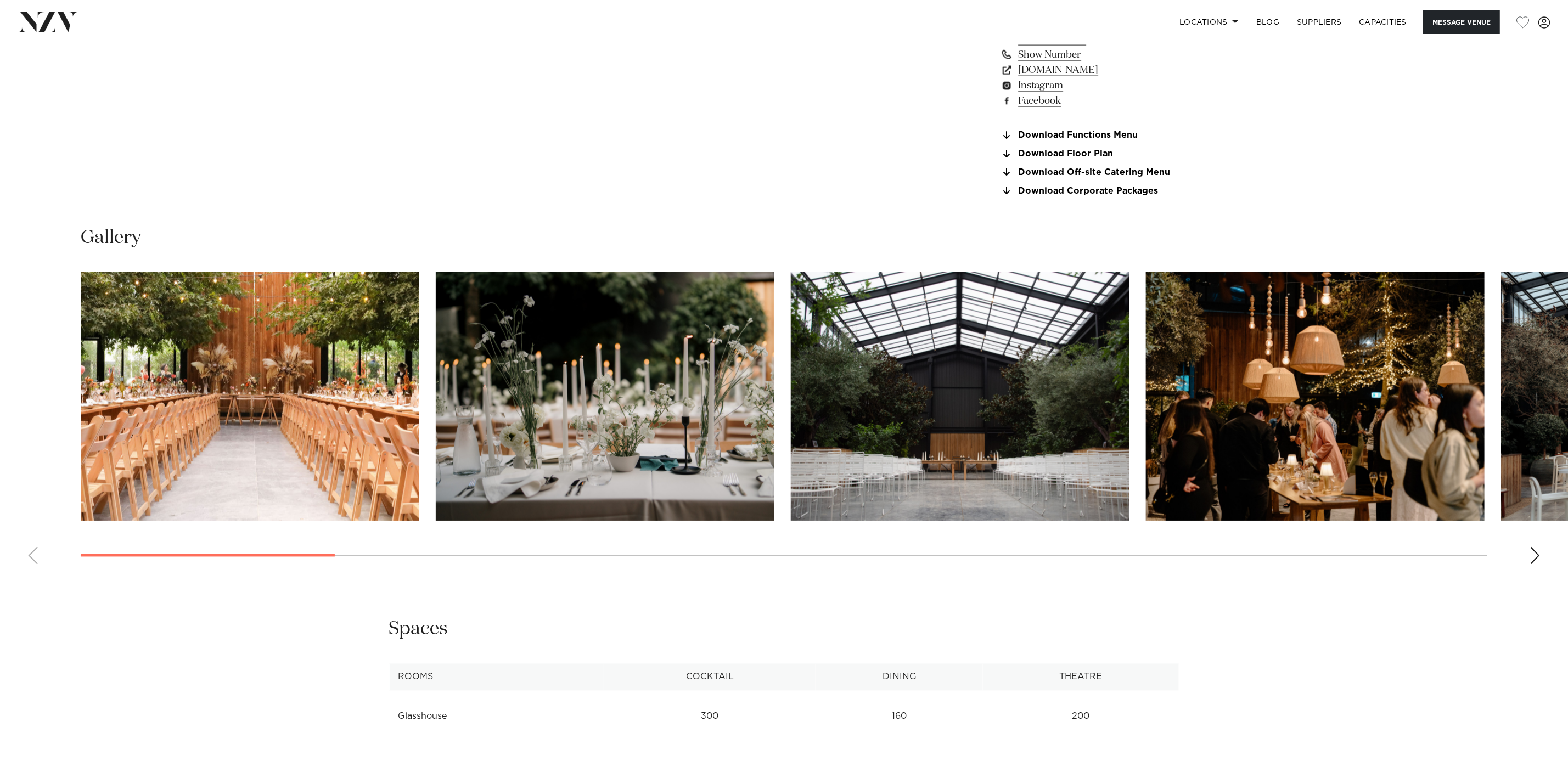
scroll to position [1234, 0]
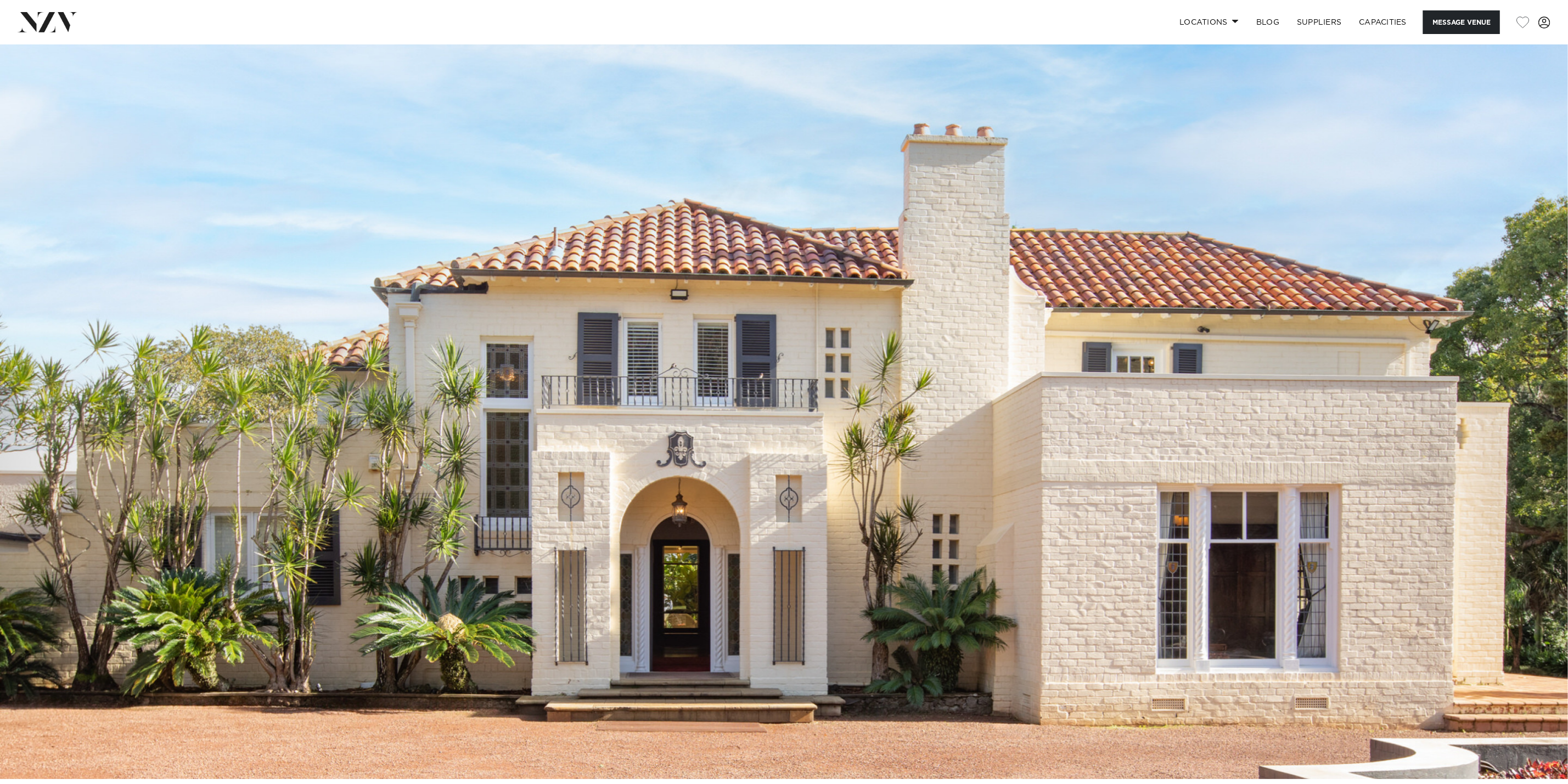
scroll to position [329, 0]
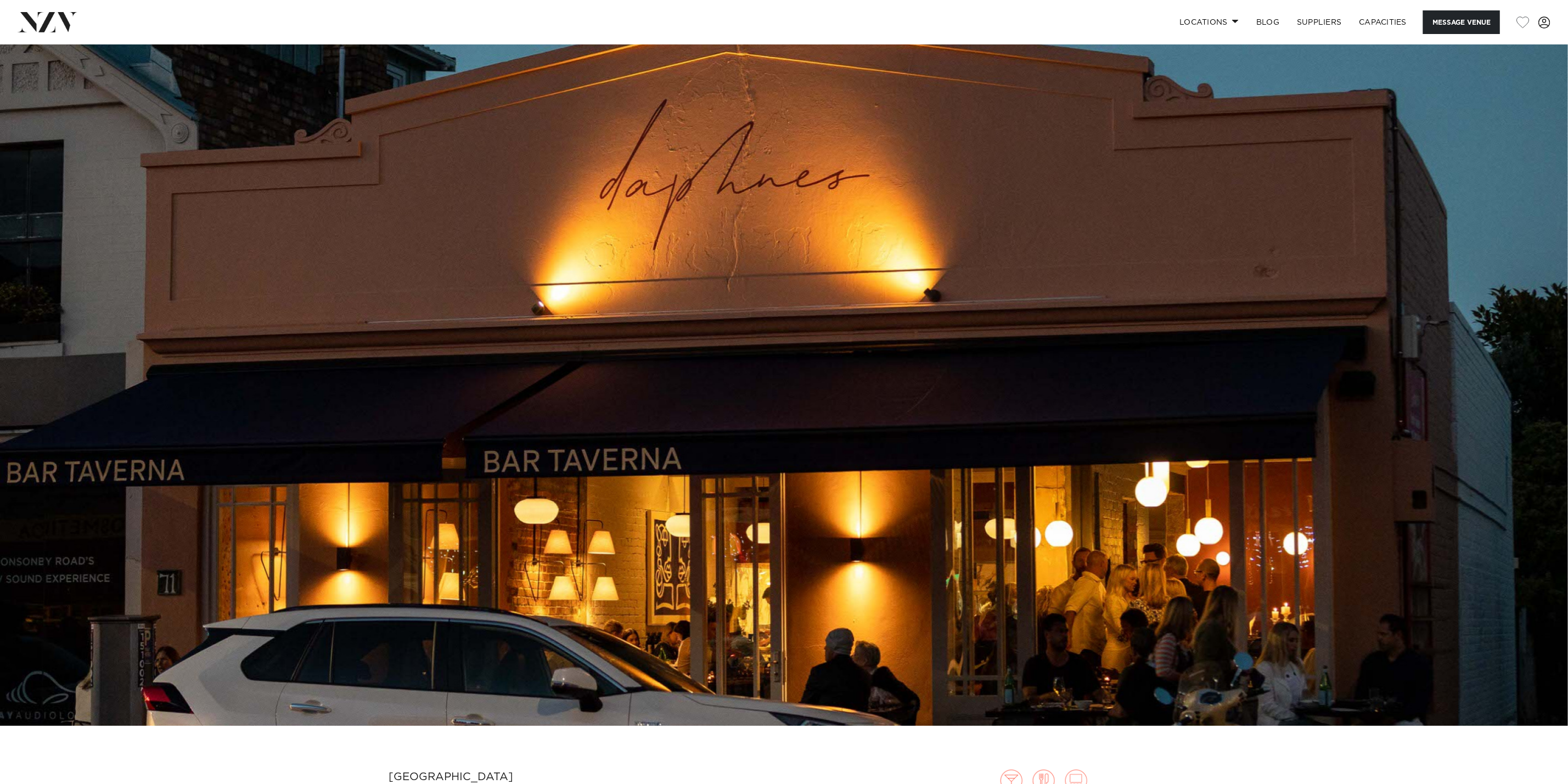
scroll to position [82, 0]
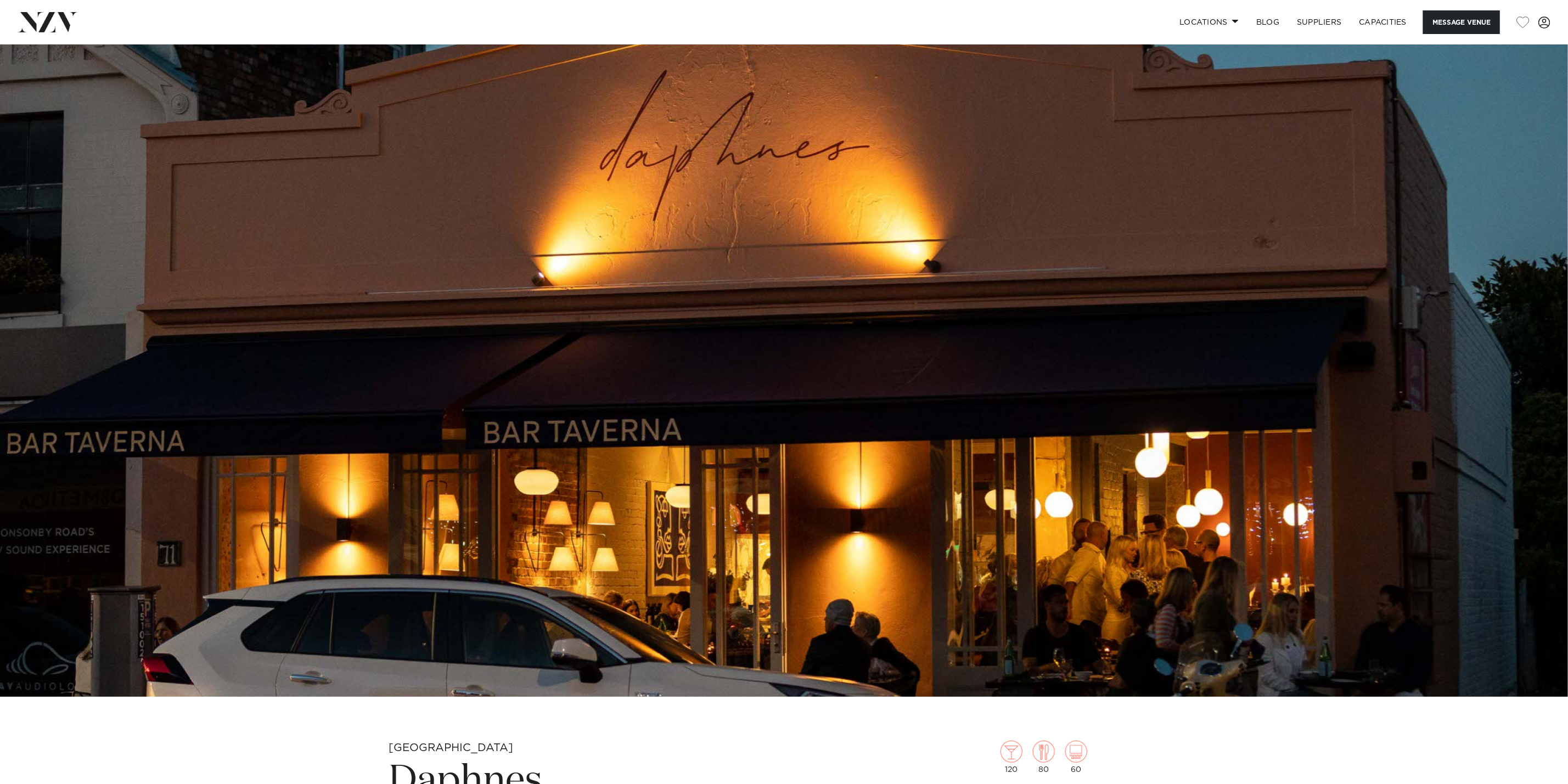
click at [1541, 337] on img at bounding box center [784, 329] width 1568 height 734
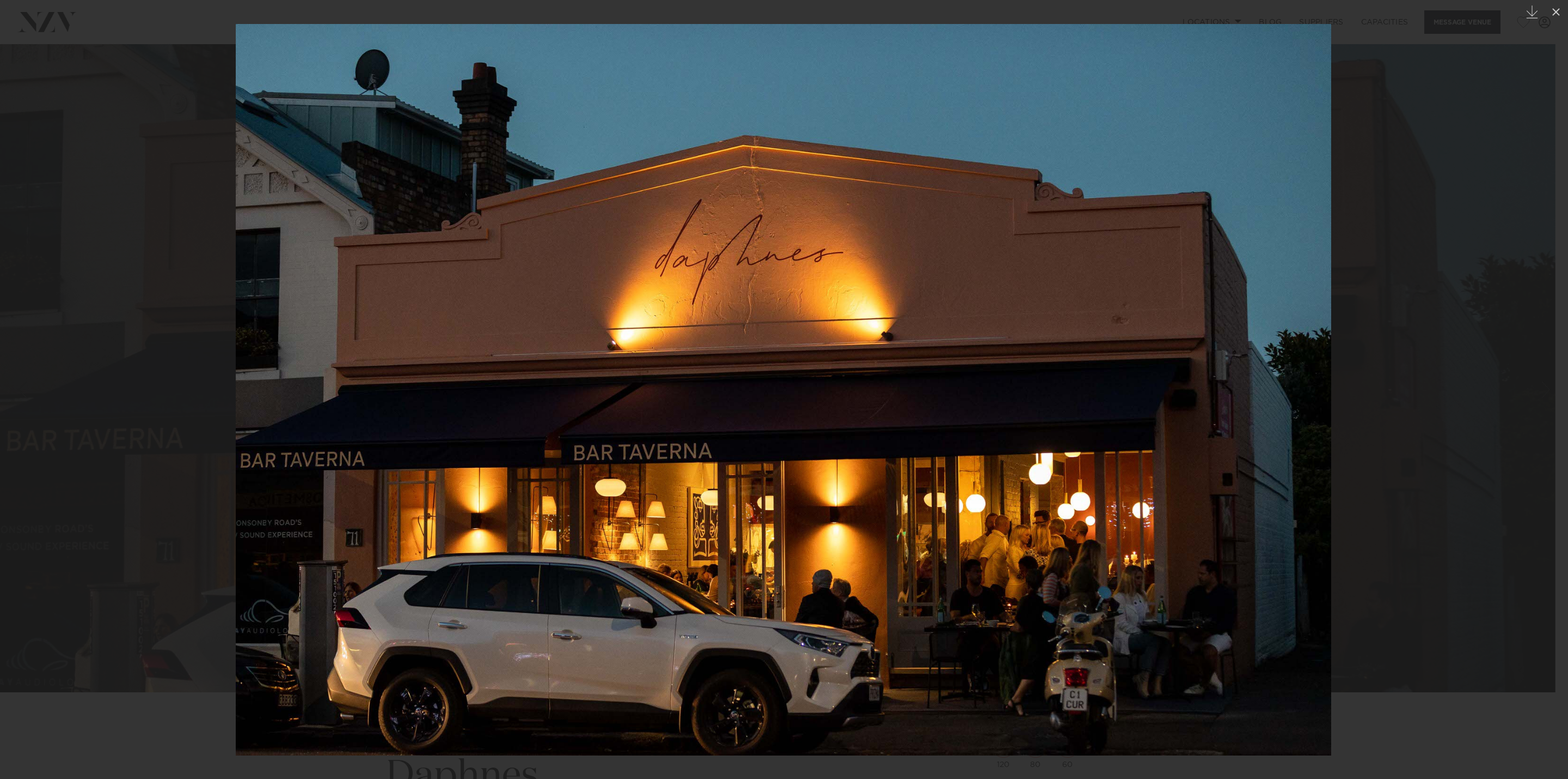
click at [1419, 311] on div at bounding box center [784, 389] width 1568 height 779
